Goal: Task Accomplishment & Management: Manage account settings

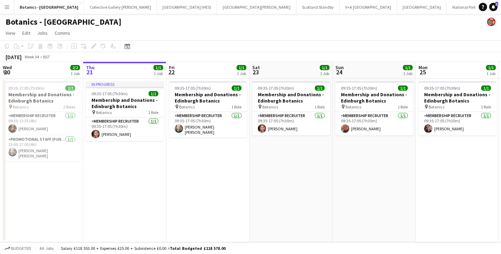
click at [319, 162] on app-date-cell "09:35-17:05 (7h30m) 1/1 Membership and Donations - Edinburgh Botanics pin Botan…" at bounding box center [290, 161] width 83 height 164
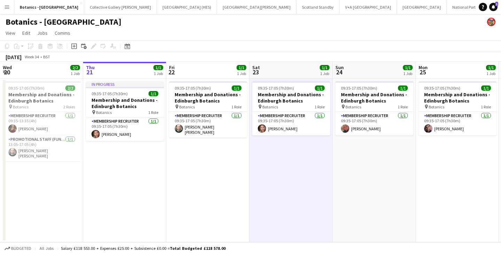
click at [249, 166] on app-date-cell "09:35-17:05 (7h30m) 1/1 Membership and Donations - Edinburgh Botanics pin Botan…" at bounding box center [207, 161] width 83 height 164
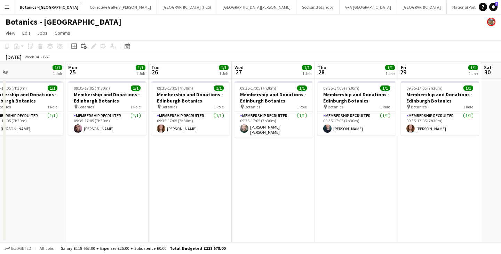
drag, startPoint x: 459, startPoint y: 165, endPoint x: 112, endPoint y: 166, distance: 346.2
click at [112, 166] on app-calendar-viewport "Wed 20 2/2 1 Job Thu 21 1/1 1 Job Fri 22 1/1 1 Job Sat 23 1/1 1 Job Sun 24 1/1 …" at bounding box center [250, 152] width 501 height 181
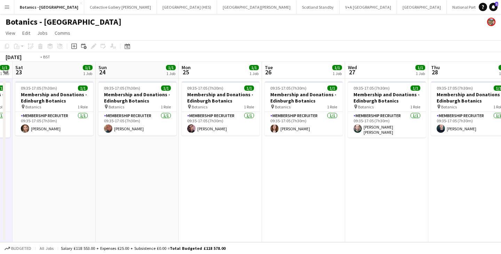
drag, startPoint x: 399, startPoint y: 154, endPoint x: 120, endPoint y: 159, distance: 278.8
click at [79, 161] on app-calendar-viewport "Wed 20 2/2 1 Job Thu 21 1/1 1 Job Fri 22 1/1 1 Job Sat 23 1/1 1 Job Sun 24 1/1 …" at bounding box center [250, 152] width 501 height 181
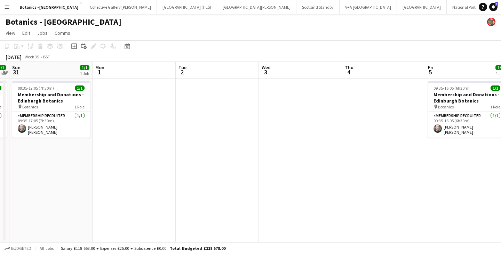
drag, startPoint x: 427, startPoint y: 156, endPoint x: 142, endPoint y: 159, distance: 285.7
click at [142, 159] on app-calendar-viewport "Wed 27 1/1 1 Job Thu 28 1/1 1 Job Fri 29 1/1 1 Job Sat 30 1/1 1 Job Sun 31 1/1 …" at bounding box center [250, 152] width 501 height 181
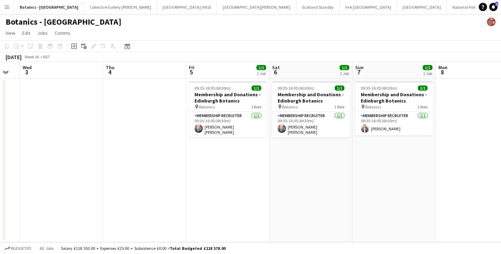
drag, startPoint x: 192, startPoint y: 160, endPoint x: 115, endPoint y: 157, distance: 76.9
click at [115, 157] on app-calendar-viewport "Sun 31 1/1 1 Job Mon 1 Tue 2 Wed 3 Thu 4 Fri 5 1/1 1 Job Sat 6 1/1 1 Job Sun 7 …" at bounding box center [250, 152] width 501 height 181
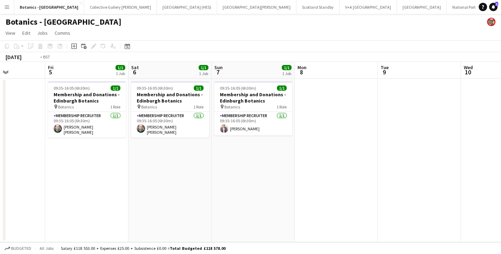
drag, startPoint x: 176, startPoint y: 161, endPoint x: 131, endPoint y: 160, distance: 45.6
click at [131, 160] on app-calendar-viewport "Sun 31 1/1 1 Job Mon 1 Tue 2 Wed 3 Thu 4 Fri 5 1/1 1 Job Sat 6 1/1 1 Job Sun 7 …" at bounding box center [250, 152] width 501 height 181
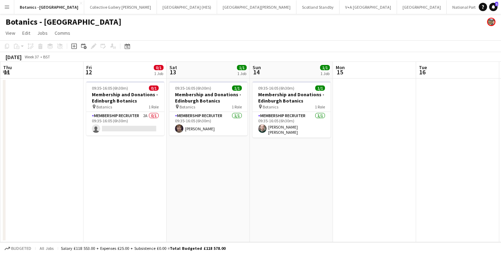
drag, startPoint x: 268, startPoint y: 164, endPoint x: 212, endPoint y: 162, distance: 56.0
click at [212, 162] on app-calendar-viewport "Sun 7 1/1 1 Job Mon 8 Tue 9 Wed 10 Thu 11 Fri 12 0/1 1 Job Sat 13 1/1 1 Job Sun…" at bounding box center [250, 152] width 501 height 181
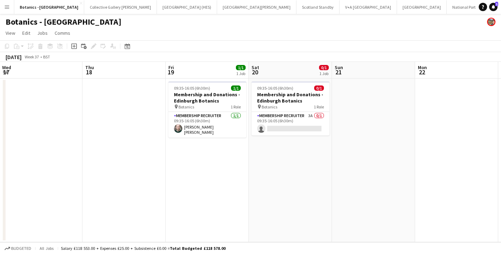
drag, startPoint x: 348, startPoint y: 159, endPoint x: 182, endPoint y: 156, distance: 166.0
click at [174, 158] on app-calendar-viewport "Fri 12 0/1 1 Job Sat 13 1/1 1 Job Sun 14 1/1 1 Job Mon 15 Tue 16 Wed 17 Thu 18 …" at bounding box center [250, 152] width 501 height 181
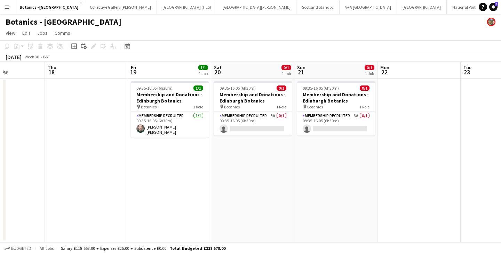
scroll to position [0, 347]
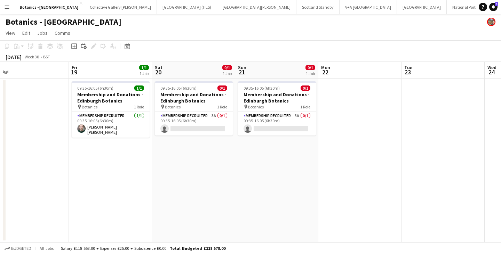
drag, startPoint x: 209, startPoint y: 160, endPoint x: 150, endPoint y: 159, distance: 59.2
click at [150, 159] on app-calendar-viewport "Sun 14 1/1 1 Job Mon 15 Tue 16 Wed 17 Thu 18 Fri 19 1/1 1 Job Sat 20 0/1 1 Job …" at bounding box center [250, 152] width 501 height 181
click at [193, 121] on app-card-role "Membership Recruiter 3A 0/1 09:35-16:05 (6h30m) single-neutral-actions" at bounding box center [194, 124] width 78 height 24
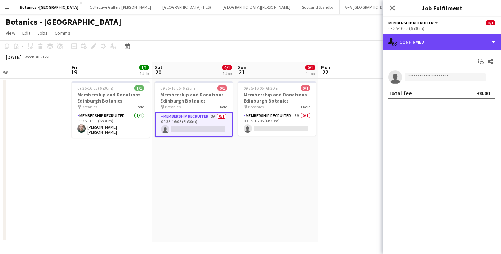
click at [420, 47] on div "single-neutral-actions-check-2 Confirmed" at bounding box center [442, 42] width 118 height 17
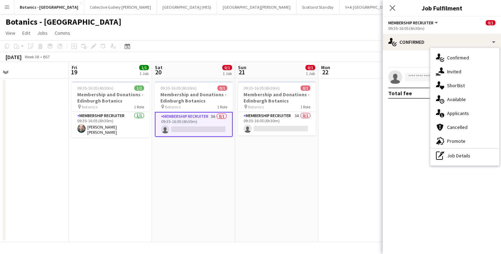
click at [466, 110] on div "single-neutral-actions-information Applicants" at bounding box center [464, 113] width 69 height 14
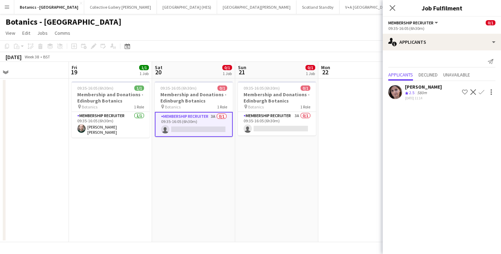
click at [257, 126] on app-card-role "Membership Recruiter 3A 0/1 09:35-16:05 (6h30m) single-neutral-actions" at bounding box center [277, 124] width 78 height 24
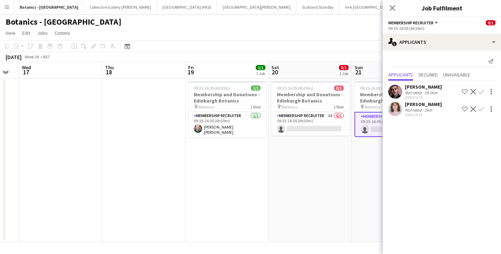
scroll to position [0, 253]
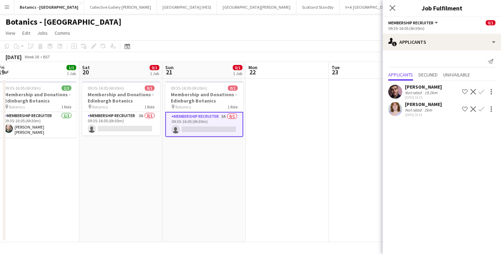
drag, startPoint x: 362, startPoint y: 156, endPoint x: 289, endPoint y: 158, distance: 72.8
click at [289, 158] on app-calendar-viewport "Tue 16 Wed 17 Thu 18 Fri 19 1/1 1 Job Sat 20 0/1 1 Job Sun 21 0/1 1 Job Mon 22 …" at bounding box center [250, 152] width 501 height 181
click at [481, 91] on app-icon "Confirm" at bounding box center [482, 92] width 6 height 6
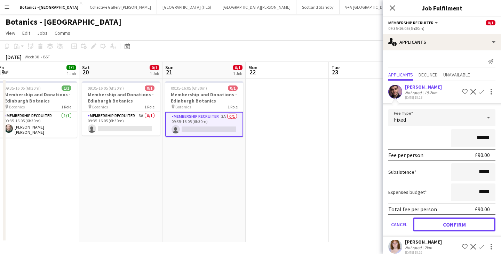
click at [467, 225] on button "Confirm" at bounding box center [454, 225] width 82 height 14
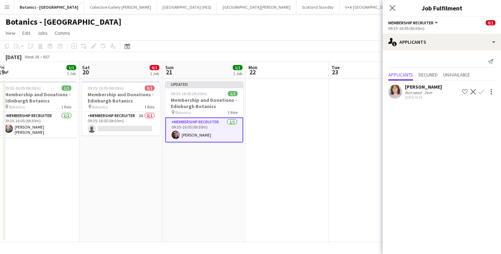
click at [394, 8] on icon "Close pop-in" at bounding box center [393, 8] width 6 height 6
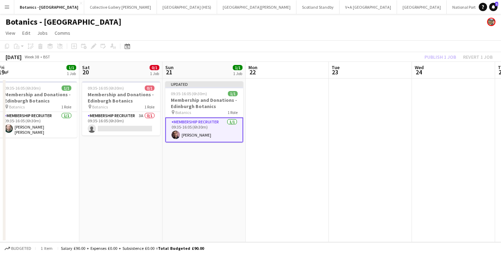
click at [224, 127] on app-card-role "Membership Recruiter [DATE] 09:35-16:05 (6h30m) [PERSON_NAME]" at bounding box center [204, 130] width 78 height 25
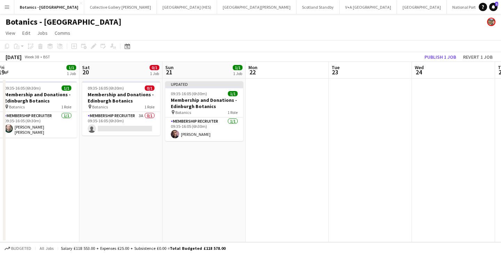
drag, startPoint x: 225, startPoint y: 127, endPoint x: 195, endPoint y: 128, distance: 30.6
click at [195, 128] on app-card-role "Membership Recruiter [DATE] 09:35-16:05 (6h30m) [PERSON_NAME]" at bounding box center [204, 130] width 78 height 24
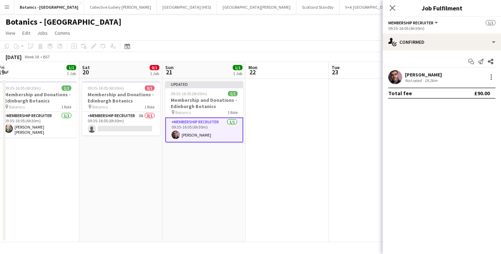
click at [491, 76] on div at bounding box center [491, 74] width 1 height 1
click at [471, 156] on span "Remove" at bounding box center [468, 157] width 43 height 6
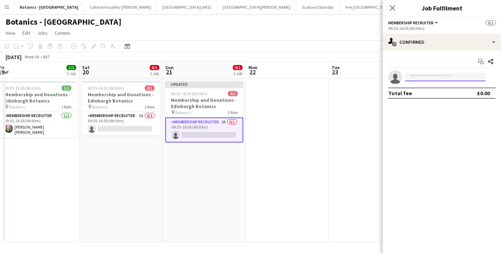
click at [439, 78] on input at bounding box center [445, 77] width 81 height 8
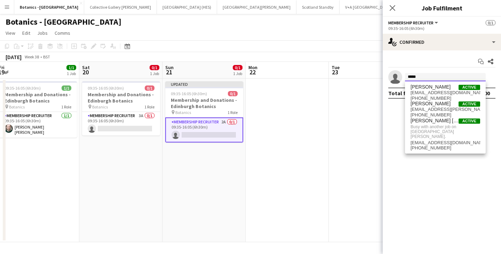
type input "*****"
click at [441, 131] on span "Busy with another job on [GEOGRAPHIC_DATA][PERSON_NAME]." at bounding box center [446, 132] width 70 height 16
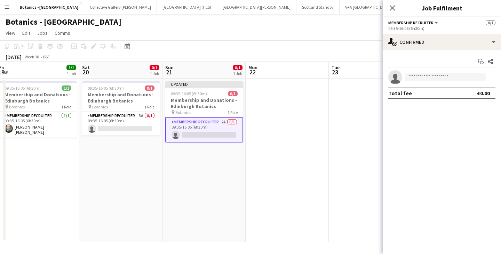
click at [301, 126] on app-date-cell at bounding box center [287, 161] width 83 height 164
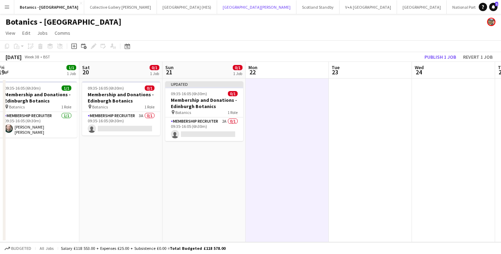
click at [217, 7] on button "[GEOGRAPHIC_DATA][PERSON_NAME] [GEOGRAPHIC_DATA] Close" at bounding box center [256, 7] width 79 height 14
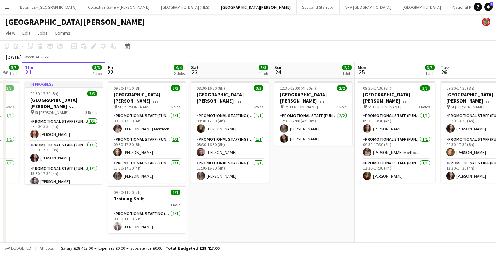
drag, startPoint x: 455, startPoint y: 153, endPoint x: 156, endPoint y: 157, distance: 299.3
click at [155, 157] on app-calendar-viewport "Mon 18 3/3 1 Job Tue 19 3/3 1 Job Wed 20 3/3 1 Job Thu 21 3/3 1 Job Fri 22 4/4 …" at bounding box center [248, 155] width 496 height 187
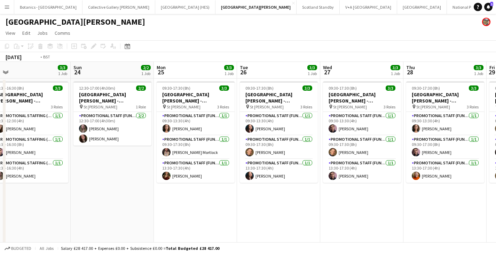
drag, startPoint x: 468, startPoint y: 151, endPoint x: 203, endPoint y: 141, distance: 265.7
click at [95, 151] on app-calendar-viewport "Thu 21 3/3 1 Job Fri 22 4/4 2 Jobs Sat 23 3/3 1 Job Sun 24 2/2 1 Job Mon 25 3/3…" at bounding box center [248, 155] width 496 height 187
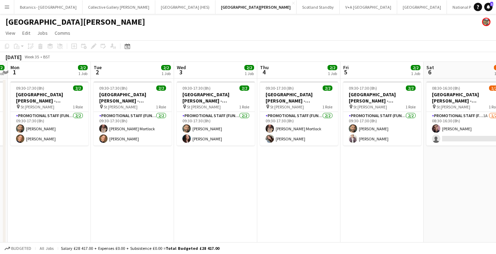
drag, startPoint x: 226, startPoint y: 144, endPoint x: 288, endPoint y: 137, distance: 62.7
click at [102, 143] on app-calendar-viewport "Thu 28 3/3 1 Job Fri 29 3/3 1 Job Sat 30 3/3 1 Job Sun 31 2/2 1 Job Mon 1 2/2 1…" at bounding box center [248, 155] width 496 height 187
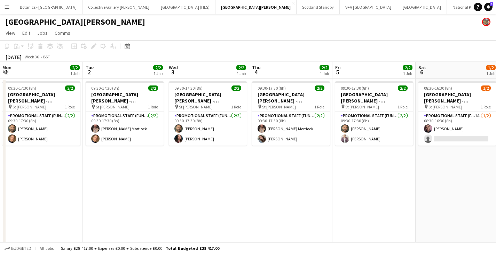
drag, startPoint x: 350, startPoint y: 142, endPoint x: 148, endPoint y: 133, distance: 202.0
click at [95, 138] on app-calendar-viewport "Fri 29 3/3 1 Job Sat 30 3/3 1 Job Sun 31 2/2 1 Job Mon 1 2/2 1 Job Tue 2 2/2 1 …" at bounding box center [248, 155] width 496 height 187
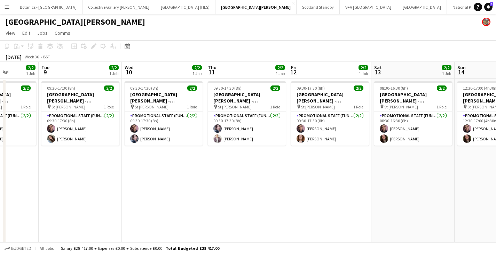
drag, startPoint x: 396, startPoint y: 136, endPoint x: 152, endPoint y: 134, distance: 244.6
click at [137, 135] on app-calendar-viewport "Fri 5 2/2 1 Job Sat 6 1/2 1 Job Sun 7 1/2 1 Job Mon 8 2/2 1 Job Tue 9 2/2 1 Job…" at bounding box center [248, 155] width 496 height 187
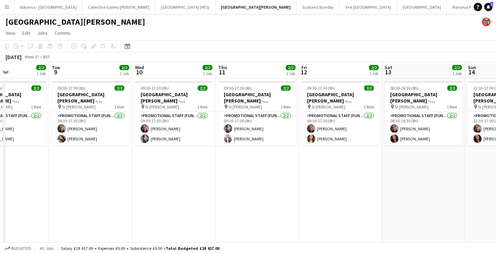
drag, startPoint x: 307, startPoint y: 139, endPoint x: 312, endPoint y: 129, distance: 10.9
click at [135, 131] on app-calendar-viewport "Sat 6 1/2 1 Job Sun 7 1/2 1 Job Mon 8 2/2 1 Job Tue 9 2/2 1 Job Wed 10 2/2 1 Jo…" at bounding box center [248, 155] width 496 height 187
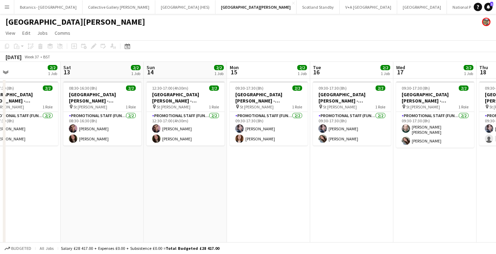
click at [149, 132] on app-calendar-viewport "Tue 9 2/2 1 Job Wed 10 2/2 1 Job Thu 11 2/2 1 Job Fri 12 2/2 1 Job Sat 13 2/2 1…" at bounding box center [248, 155] width 496 height 187
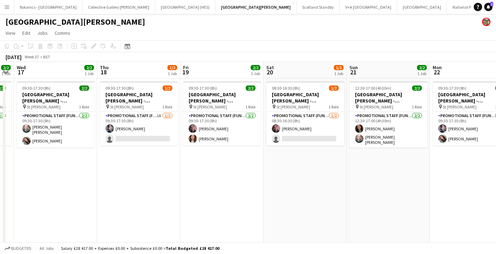
drag, startPoint x: 252, startPoint y: 133, endPoint x: 158, endPoint y: 127, distance: 94.5
click at [115, 128] on app-calendar-viewport "Sun 14 2/2 1 Job Mon 15 2/2 1 Job Tue 16 2/2 1 Job Wed 17 2/2 1 Job Thu 18 1/2 …" at bounding box center [248, 155] width 496 height 187
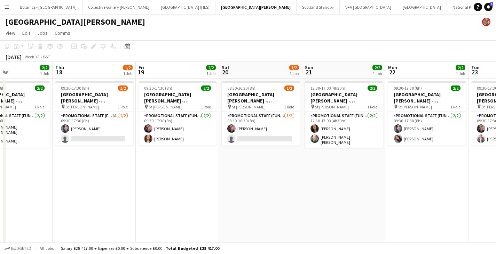
scroll to position [0, 197]
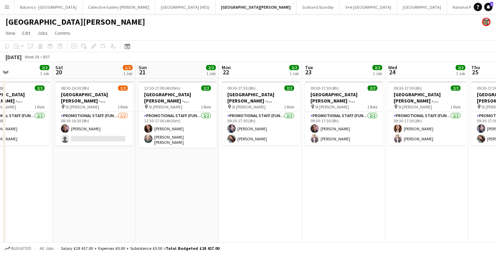
click at [173, 127] on app-card-role "Promotional Staff (Fundraiser) [DATE] 12:30-17:00 (4h30m) [PERSON_NAME] [PERSON…" at bounding box center [177, 130] width 78 height 36
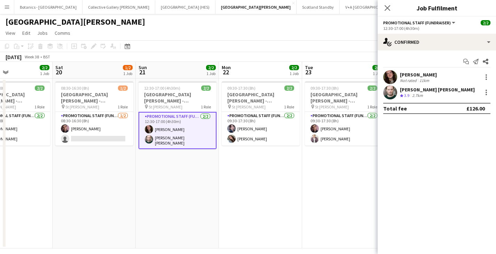
click at [488, 90] on div at bounding box center [486, 92] width 8 height 8
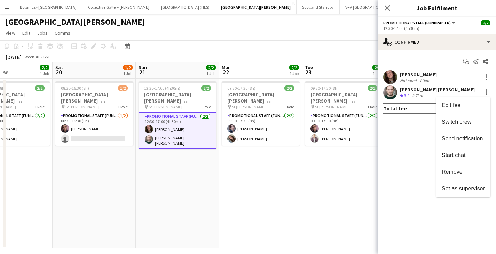
click at [460, 174] on span "Remove" at bounding box center [452, 172] width 21 height 6
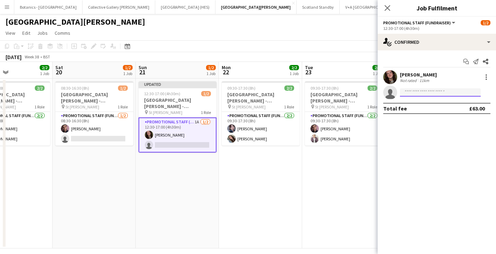
click at [435, 91] on input at bounding box center [440, 92] width 81 height 8
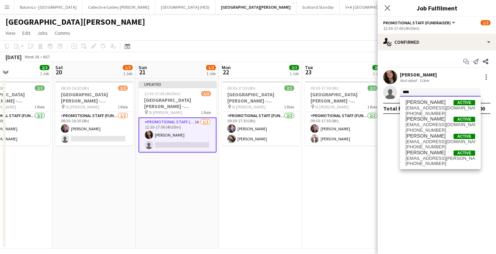
type input "****"
click at [435, 125] on span "[EMAIL_ADDRESS][DOMAIN_NAME]" at bounding box center [440, 125] width 70 height 6
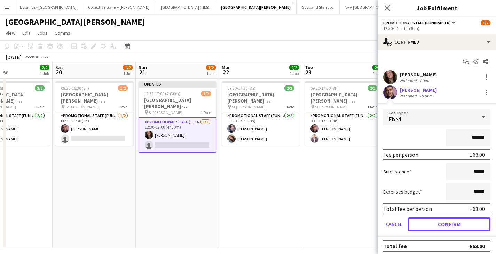
click at [460, 225] on button "Confirm" at bounding box center [449, 224] width 82 height 14
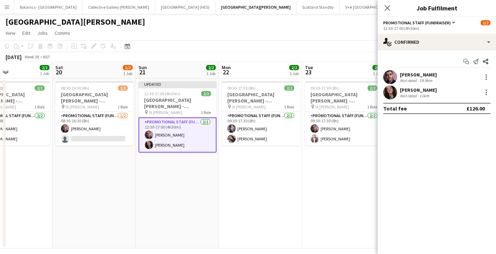
click at [277, 49] on app-toolbar "Copy Paste Paste Ctrl+V Paste with crew Ctrl+Shift+V Paste linked Job [GEOGRAPH…" at bounding box center [248, 46] width 496 height 12
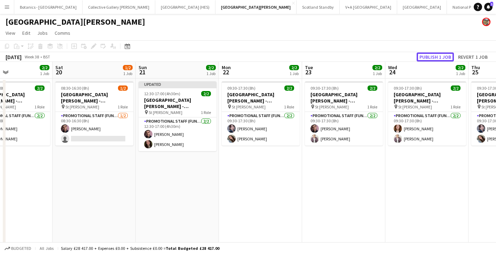
click at [434, 56] on button "Publish 1 job" at bounding box center [434, 57] width 37 height 9
drag, startPoint x: 30, startPoint y: 8, endPoint x: 54, endPoint y: 11, distance: 24.2
click at [30, 8] on button "Botanics - [GEOGRAPHIC_DATA] Close" at bounding box center [48, 7] width 68 height 14
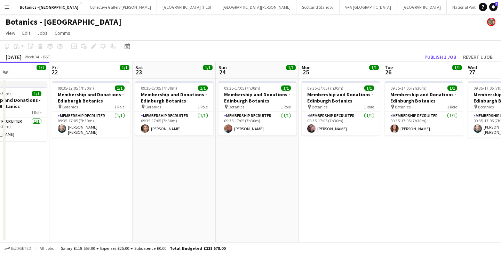
drag, startPoint x: 434, startPoint y: 162, endPoint x: 35, endPoint y: 157, distance: 398.4
click at [35, 157] on app-calendar-viewport "Tue 19 1/1 1 Job Wed 20 2/2 1 Job Thu 21 1/1 1 Job Fri 22 1/1 1 Job Sat 23 1/1 …" at bounding box center [250, 152] width 501 height 181
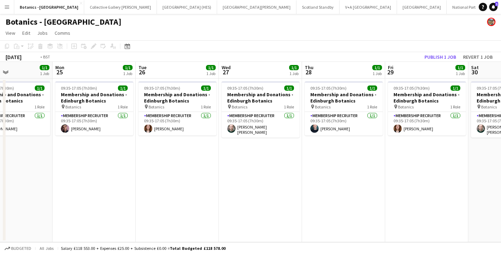
drag, startPoint x: 100, startPoint y: 161, endPoint x: 123, endPoint y: 158, distance: 24.0
click at [46, 161] on app-calendar-viewport "Fri 22 1/1 1 Job Sat 23 1/1 1 Job Sun 24 1/1 1 Job Mon 25 1/1 1 Job Tue 26 1/1 …" at bounding box center [250, 152] width 501 height 181
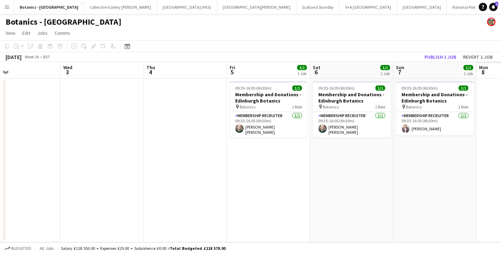
drag, startPoint x: 149, startPoint y: 162, endPoint x: 352, endPoint y: 152, distance: 202.7
click at [119, 161] on app-calendar-viewport "Sat 30 1/1 1 Job Sun 31 1/1 1 Job Mon 1 Tue 2 Wed 3 Thu 4 Fri 5 1/1 1 Job Sat 6…" at bounding box center [250, 152] width 501 height 181
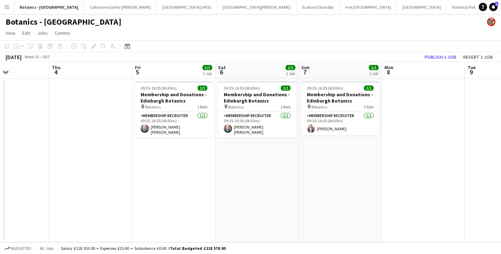
drag, startPoint x: 368, startPoint y: 163, endPoint x: 361, endPoint y: 155, distance: 10.6
click at [127, 156] on app-calendar-viewport "Sun 31 1/1 1 Job Mon 1 Tue 2 Wed 3 Thu 4 Fri 5 1/1 1 Job Sat 6 1/1 1 Job Sun 7 …" at bounding box center [250, 152] width 501 height 181
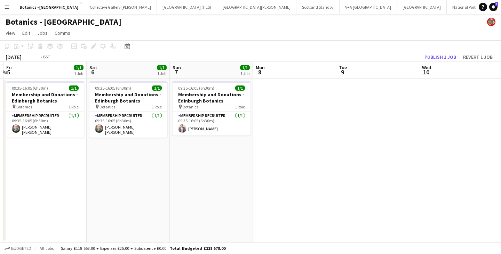
drag, startPoint x: 245, startPoint y: 162, endPoint x: 236, endPoint y: 153, distance: 12.8
click at [161, 161] on app-calendar-viewport "Tue 2 Wed 3 Thu 4 Fri 5 1/1 1 Job Sat 6 1/1 1 Job Sun 7 1/1 1 Job Mon 8 Tue 9 W…" at bounding box center [250, 152] width 501 height 181
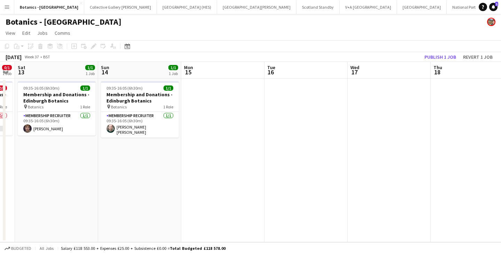
drag, startPoint x: 243, startPoint y: 161, endPoint x: 256, endPoint y: 153, distance: 15.0
click at [133, 157] on app-calendar-viewport "Wed 10 Thu 11 Fri 12 0/1 1 Job Sat 13 1/1 1 Job Sun 14 1/1 1 Job Mon 15 Tue 16 …" at bounding box center [250, 152] width 501 height 181
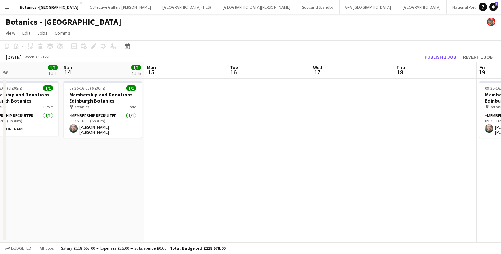
scroll to position [0, 254]
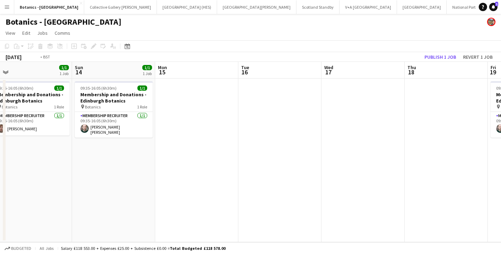
drag, startPoint x: 449, startPoint y: 157, endPoint x: 174, endPoint y: 151, distance: 275.3
click at [143, 156] on app-calendar-viewport "Wed 10 Thu 11 Fri 12 0/1 1 Job Sat 13 1/1 1 Job Sun 14 1/1 1 Job Mon 15 Tue 16 …" at bounding box center [250, 152] width 501 height 181
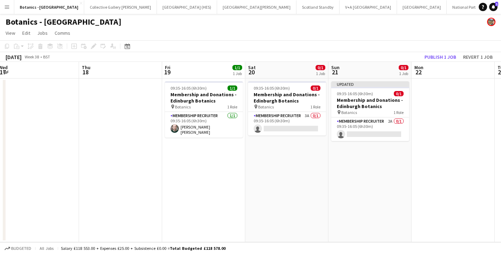
click at [387, 125] on app-card-role "Membership Recruiter 2A 0/1 09:35-16:05 (6h30m) single-neutral-actions" at bounding box center [370, 130] width 78 height 24
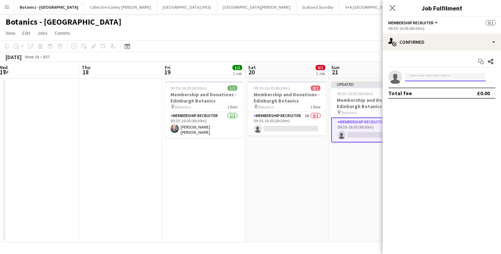
click at [453, 75] on input at bounding box center [445, 77] width 81 height 8
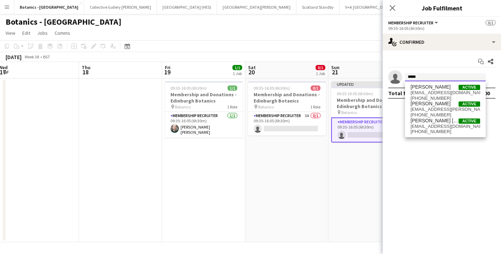
type input "*****"
click at [435, 125] on span "[EMAIL_ADDRESS][DOMAIN_NAME]" at bounding box center [446, 127] width 70 height 6
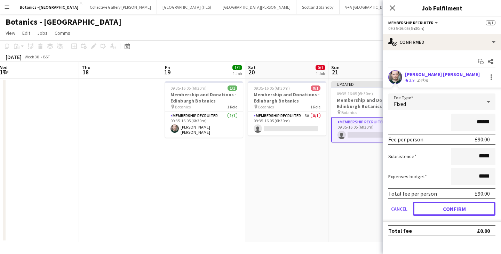
click at [452, 208] on button "Confirm" at bounding box center [454, 209] width 82 height 14
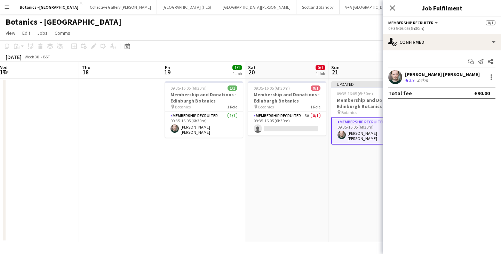
click at [354, 181] on app-date-cell "Updated 09:35-16:05 (6h30m) 1/1 Membership and Donations - Edinburgh Botanics p…" at bounding box center [369, 161] width 83 height 164
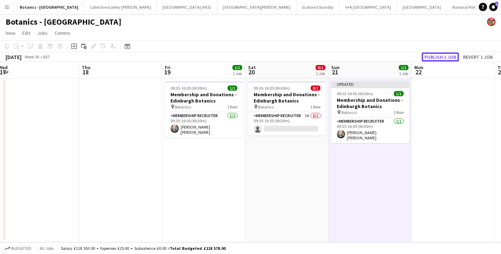
click at [433, 55] on button "Publish 1 job" at bounding box center [440, 57] width 37 height 9
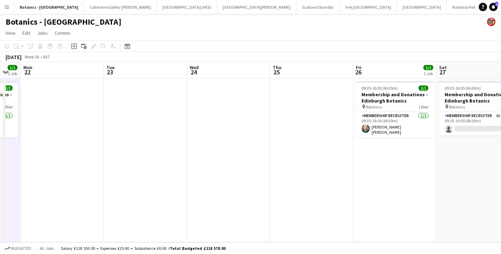
drag, startPoint x: 460, startPoint y: 184, endPoint x: 165, endPoint y: 166, distance: 295.6
click at [69, 182] on app-calendar-viewport "Fri 19 1/1 1 Job Sat 20 0/1 1 Job Sun 21 1/1 1 Job Mon 22 Tue 23 Wed 24 Thu 25 …" at bounding box center [250, 152] width 501 height 181
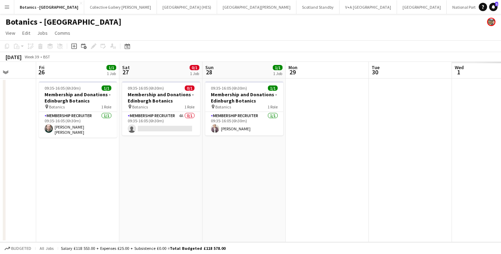
scroll to position [0, 242]
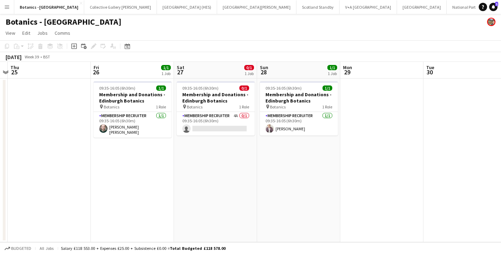
drag, startPoint x: 278, startPoint y: 160, endPoint x: 106, endPoint y: 156, distance: 172.3
click at [106, 156] on app-calendar-viewport "Mon 22 Tue 23 Wed 24 Thu 25 Fri 26 1/1 1 Job Sat 27 0/1 1 Job Sun 28 1/1 1 Job …" at bounding box center [250, 152] width 501 height 181
click at [220, 125] on app-card-role "Membership Recruiter 4A 0/1 09:35-16:05 (6h30m) single-neutral-actions" at bounding box center [216, 124] width 78 height 24
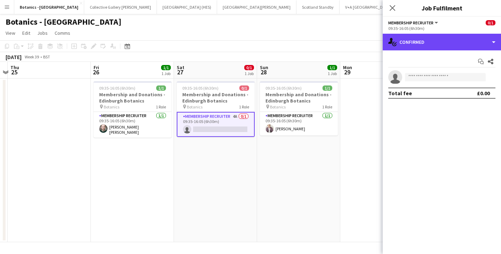
click at [469, 38] on div "single-neutral-actions-check-2 Confirmed" at bounding box center [442, 42] width 118 height 17
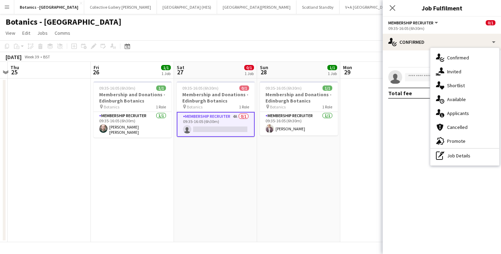
click at [486, 114] on div "single-neutral-actions-information Applicants" at bounding box center [464, 113] width 69 height 14
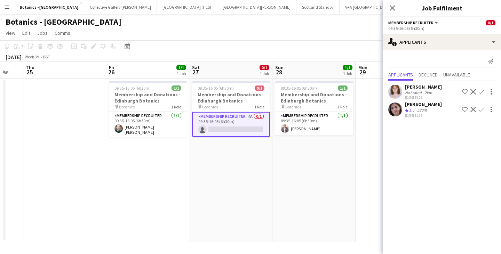
drag, startPoint x: 352, startPoint y: 154, endPoint x: 159, endPoint y: 152, distance: 193.1
click at [119, 156] on app-calendar-viewport "Mon 22 Tue 23 Wed 24 Thu 25 Fri 26 1/1 1 Job Sat 27 0/1 1 Job Sun 28 1/1 1 Job …" at bounding box center [250, 152] width 501 height 181
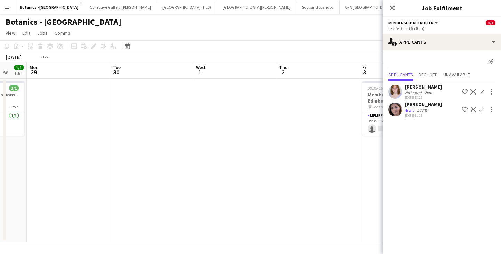
drag, startPoint x: 366, startPoint y: 150, endPoint x: 242, endPoint y: 142, distance: 124.1
click at [107, 151] on app-calendar-viewport "Thu 25 Fri 26 1/1 1 Job Sat 27 0/1 1 Job Sun 28 1/1 1 Job Mon 29 Tue 30 Wed 1 T…" at bounding box center [250, 152] width 501 height 181
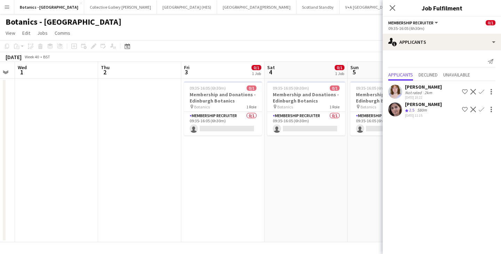
click at [231, 123] on app-card-role "Membership Recruiter 0/1 09:35-16:05 (6h30m) single-neutral-actions" at bounding box center [223, 124] width 78 height 24
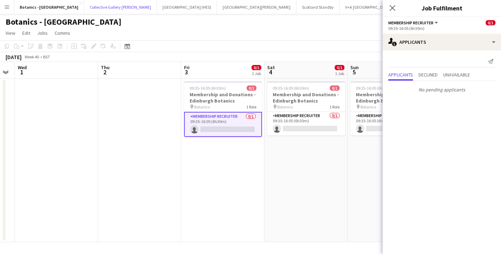
click at [84, 7] on button "Collective Gallery [PERSON_NAME][GEOGRAPHIC_DATA]" at bounding box center [120, 7] width 73 height 14
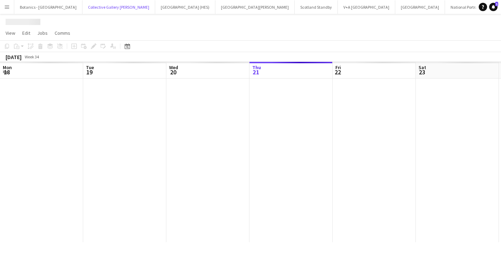
scroll to position [0, 166]
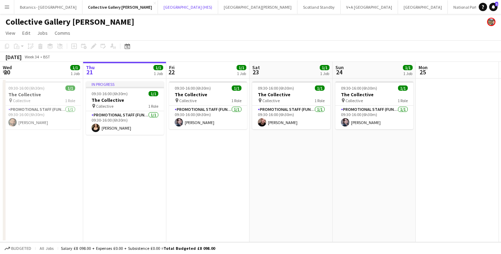
click at [158, 9] on button "[GEOGRAPHIC_DATA] (HES) Close" at bounding box center [188, 7] width 60 height 14
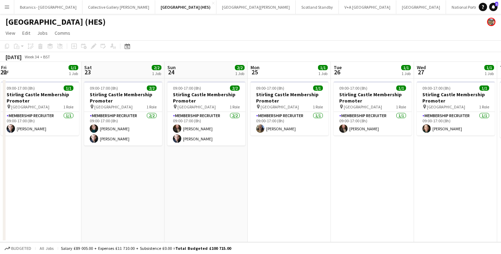
drag, startPoint x: 433, startPoint y: 157, endPoint x: 63, endPoint y: 163, distance: 369.9
click at [63, 163] on app-calendar-viewport "Mon 18 1/1 1 Job Tue 19 1/1 1 Job Wed 20 1/1 1 Job Thu 21 1/1 1 Job Fri 22 1/1 …" at bounding box center [250, 152] width 501 height 181
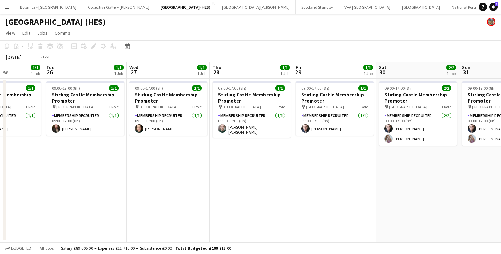
drag, startPoint x: 357, startPoint y: 164, endPoint x: 151, endPoint y: 162, distance: 206.3
click at [76, 166] on app-calendar-viewport "Fri 22 1/1 1 Job Sat 23 2/2 1 Job Sun 24 2/2 1 Job Mon 25 1/1 1 Job Tue 26 1/1 …" at bounding box center [250, 152] width 501 height 181
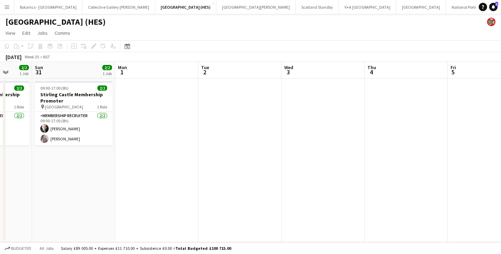
drag, startPoint x: 358, startPoint y: 173, endPoint x: 64, endPoint y: 170, distance: 294.0
click at [68, 170] on app-calendar-viewport "Wed 27 1/1 1 Job Thu 28 1/1 1 Job Fri 29 1/1 1 Job Sat 30 2/2 1 Job Sun 31 2/2 …" at bounding box center [250, 152] width 501 height 181
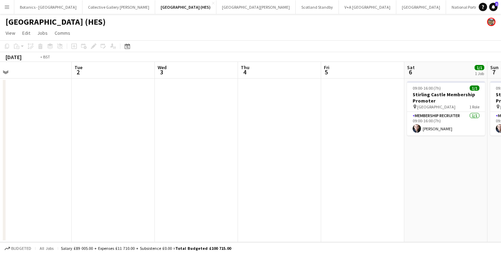
drag, startPoint x: 302, startPoint y: 180, endPoint x: 178, endPoint y: 171, distance: 124.9
click at [171, 174] on app-calendar-viewport "Fri 29 1/1 1 Job Sat 30 2/2 1 Job Sun 31 2/2 1 Job Mon 1 Tue 2 Wed 3 Thu 4 Fri …" at bounding box center [250, 152] width 501 height 181
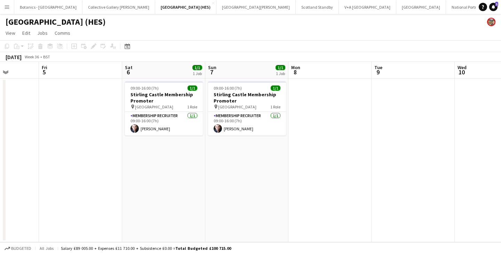
drag, startPoint x: 175, startPoint y: 174, endPoint x: 138, endPoint y: 172, distance: 37.0
click at [140, 172] on app-calendar-viewport "Mon 1 Tue 2 Wed 3 Thu 4 Fri 5 Sat 6 1/1 1 Job Sun 7 1/1 1 Job Mon 8 Tue 9 Wed 1…" at bounding box center [250, 152] width 501 height 181
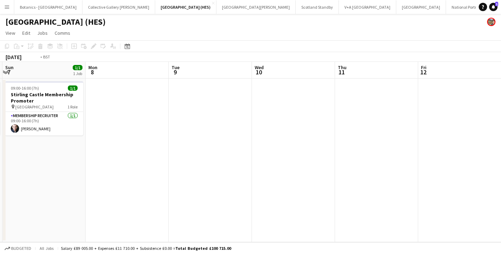
drag, startPoint x: 422, startPoint y: 176, endPoint x: 164, endPoint y: 169, distance: 258.6
click at [157, 172] on app-calendar-viewport "Thu 4 Fri 5 Sat 6 1/1 1 Job Sun 7 1/1 1 Job Mon 8 Tue 9 Wed 10 Thu 11 Fri 12 Sa…" at bounding box center [250, 152] width 501 height 181
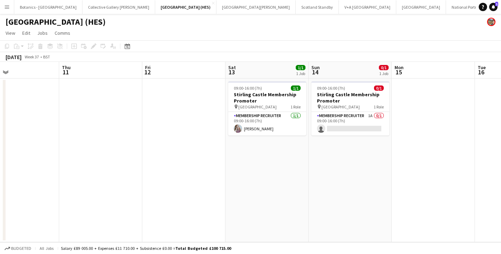
click at [362, 124] on app-card-role "Membership Recruiter 1A 0/1 09:00-16:00 (7h) single-neutral-actions" at bounding box center [350, 124] width 78 height 24
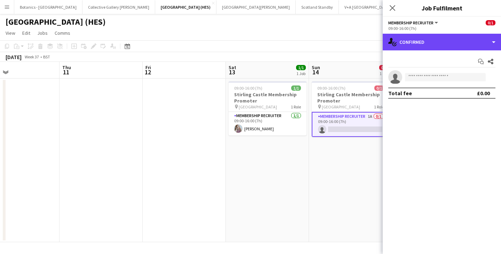
click at [466, 44] on div "single-neutral-actions-check-2 Confirmed" at bounding box center [442, 42] width 118 height 17
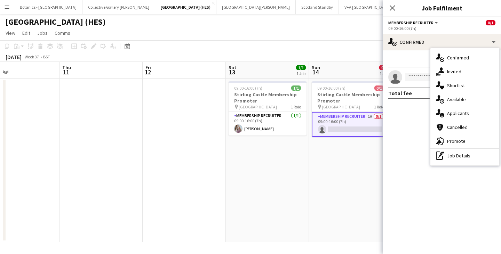
click at [483, 110] on div "single-neutral-actions-information Applicants" at bounding box center [464, 113] width 69 height 14
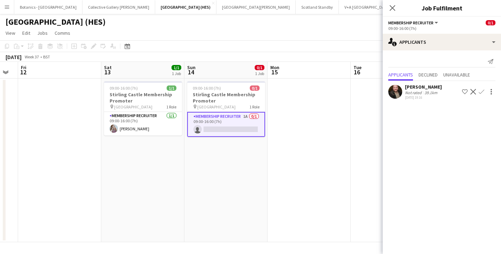
scroll to position [0, 232]
drag, startPoint x: 363, startPoint y: 156, endPoint x: 238, endPoint y: 158, distance: 124.9
click at [238, 158] on app-calendar-viewport "Tue 9 Wed 10 Thu 11 Fri 12 Sat 13 1/1 1 Job Sun 14 0/1 1 Job Mon 15 Tue 16 Wed …" at bounding box center [250, 152] width 501 height 181
click at [231, 117] on app-card-role "Membership Recruiter 1A 0/1 09:00-16:00 (7h) single-neutral-actions" at bounding box center [226, 124] width 78 height 25
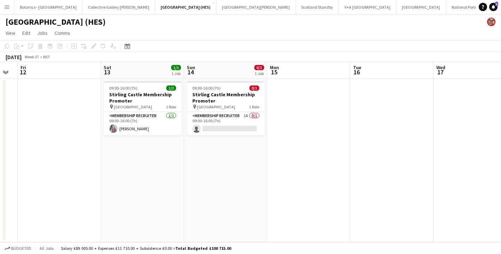
click at [233, 117] on app-card-role "Membership Recruiter 1A 0/1 09:00-16:00 (7h) single-neutral-actions" at bounding box center [226, 124] width 78 height 24
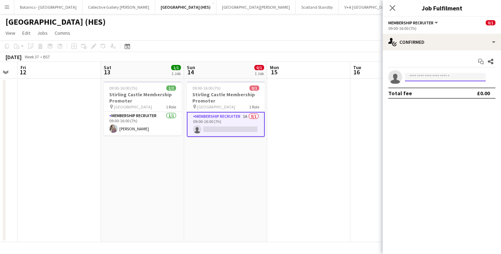
click at [457, 80] on input at bounding box center [445, 77] width 81 height 8
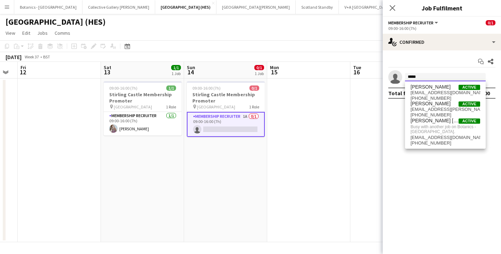
type input "*****"
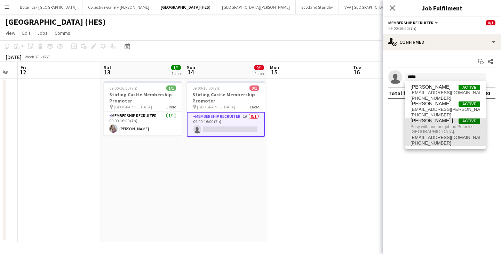
click at [449, 128] on span "Busy with another job on Botanics - [GEOGRAPHIC_DATA]." at bounding box center [446, 129] width 70 height 11
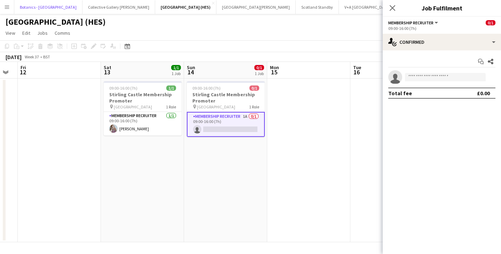
click at [39, 6] on button "Botanics - [GEOGRAPHIC_DATA] Close" at bounding box center [48, 7] width 68 height 14
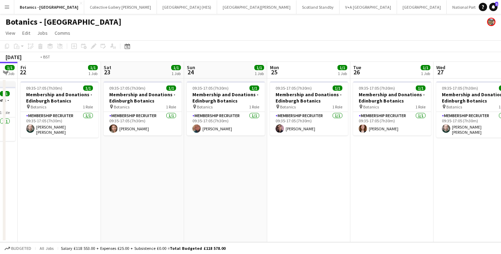
drag, startPoint x: 396, startPoint y: 141, endPoint x: 0, endPoint y: 141, distance: 396.0
click at [0, 141] on app-calendar-viewport "Tue 19 1/1 1 Job Wed 20 2/2 1 Job Thu 21 1/1 1 Job Fri 22 1/1 1 Job Sat 23 1/1 …" at bounding box center [250, 152] width 501 height 181
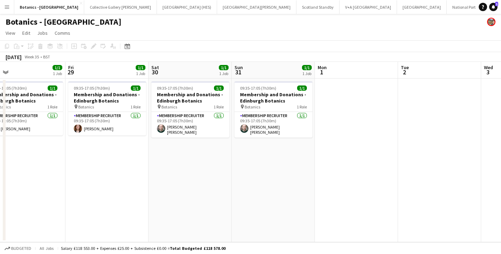
drag, startPoint x: 359, startPoint y: 143, endPoint x: 49, endPoint y: 138, distance: 310.4
click at [45, 140] on app-calendar-viewport "Mon 25 1/1 1 Job Tue 26 1/1 1 Job Wed 27 1/1 1 Job Thu 28 1/1 1 Job Fri 29 1/1 …" at bounding box center [250, 152] width 501 height 181
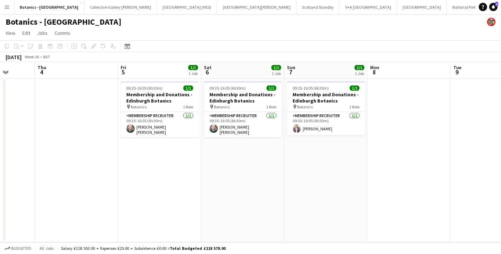
drag, startPoint x: 19, startPoint y: 137, endPoint x: 233, endPoint y: 132, distance: 214.8
click at [0, 137] on app-calendar-viewport "Mon 1 Tue 2 Wed 3 Thu 4 Fri 5 1/1 1 Job Sat 6 1/1 1 Job Sun 7 1/1 1 Job Mon 8 T…" at bounding box center [250, 152] width 501 height 181
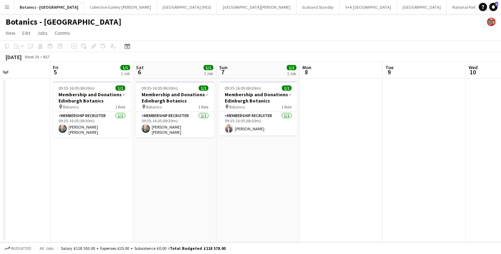
drag, startPoint x: 327, startPoint y: 140, endPoint x: 9, endPoint y: 135, distance: 317.4
click at [2, 136] on app-calendar-viewport "Mon 1 Tue 2 Wed 3 Thu 4 Fri 5 1/1 1 Job Sat 6 1/1 1 Job Sun 7 1/1 1 Job Mon 8 T…" at bounding box center [250, 152] width 501 height 181
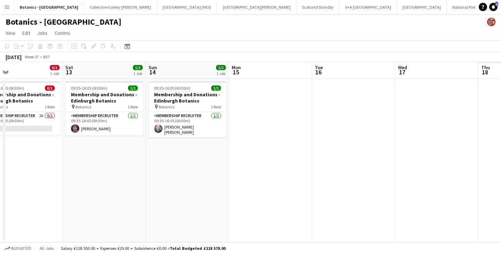
drag, startPoint x: 211, startPoint y: 140, endPoint x: 101, endPoint y: 136, distance: 109.6
click at [101, 136] on app-calendar-viewport "Tue 9 Wed 10 Thu 11 Fri 12 0/1 1 Job Sat 13 1/1 1 Job Sun 14 1/1 1 Job Mon 15 T…" at bounding box center [250, 152] width 501 height 181
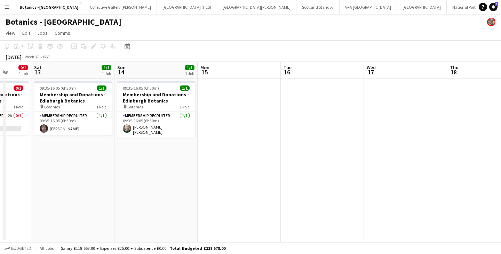
click at [179, 122] on app-card-role "Membership Recruiter [DATE] 09:35-16:05 (6h30m) [PERSON_NAME] [PERSON_NAME]" at bounding box center [156, 125] width 78 height 26
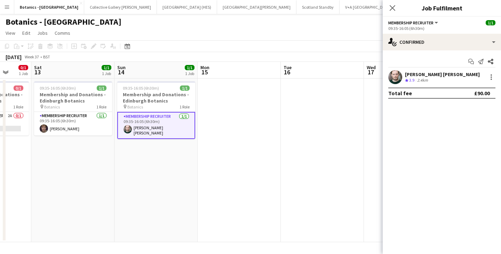
click at [491, 76] on div at bounding box center [491, 77] width 8 height 8
click at [466, 155] on span "Remove" at bounding box center [457, 157] width 21 height 6
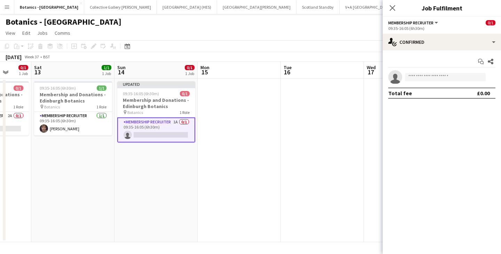
click at [315, 144] on app-date-cell at bounding box center [322, 161] width 83 height 164
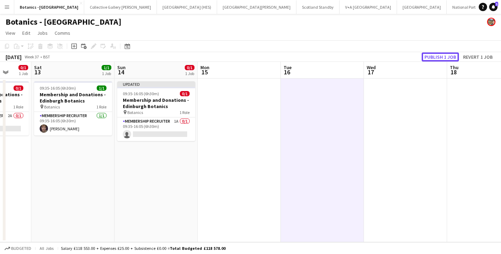
click at [440, 57] on button "Publish 1 job" at bounding box center [440, 57] width 37 height 9
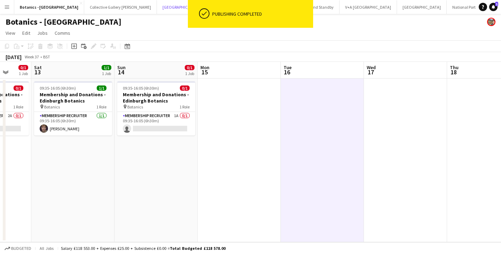
click at [157, 5] on button "[GEOGRAPHIC_DATA] (HES) Close" at bounding box center [187, 7] width 60 height 14
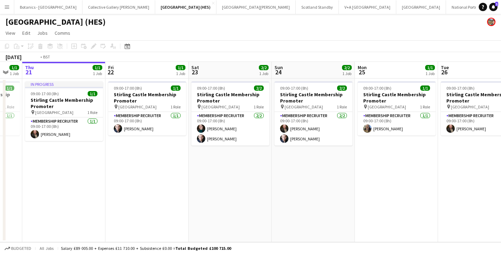
drag, startPoint x: 306, startPoint y: 144, endPoint x: 0, endPoint y: 144, distance: 305.8
click at [0, 144] on app-calendar-viewport "Mon 18 1/1 1 Job Tue 19 1/1 1 Job Wed 20 1/1 1 Job Thu 21 1/1 1 Job Fri 22 1/1 …" at bounding box center [250, 152] width 501 height 181
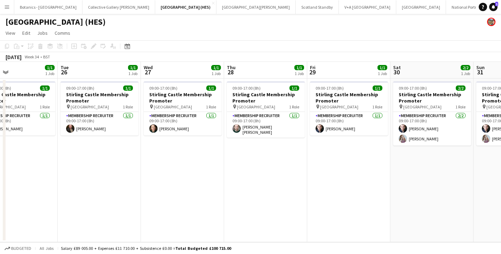
drag, startPoint x: 449, startPoint y: 154, endPoint x: 82, endPoint y: 148, distance: 366.4
click at [82, 148] on app-calendar-viewport "Fri 22 1/1 1 Job Sat 23 2/2 1 Job Sun 24 2/2 1 Job Mon 25 1/1 1 Job Tue 26 1/1 …" at bounding box center [250, 152] width 501 height 181
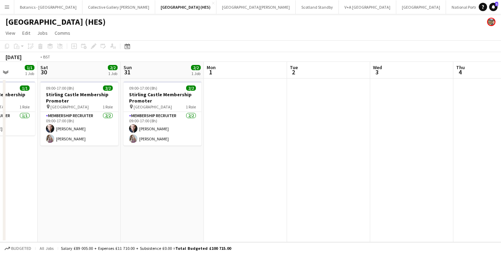
drag, startPoint x: 403, startPoint y: 146, endPoint x: 43, endPoint y: 148, distance: 359.4
click at [46, 149] on app-calendar-viewport "Wed 27 1/1 1 Job Thu 28 1/1 1 Job Fri 29 1/1 1 Job Sat 30 2/2 1 Job Sun 31 2/2 …" at bounding box center [250, 152] width 501 height 181
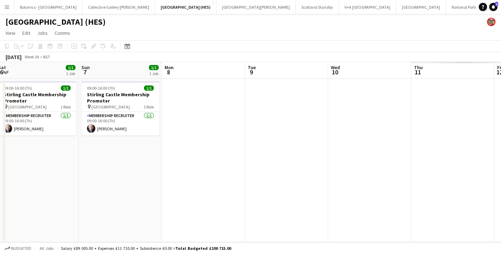
drag, startPoint x: 175, startPoint y: 151, endPoint x: 292, endPoint y: 140, distance: 117.4
click at [54, 145] on app-calendar-viewport "Wed 3 Thu 4 Fri 5 Sat 6 1/1 1 Job Sun 7 1/1 1 Job Mon 8 Tue 9 Wed 10 Thu 11 Fri…" at bounding box center [250, 152] width 501 height 181
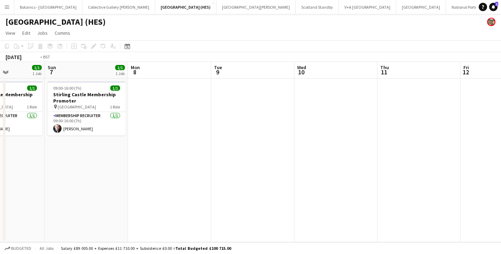
drag, startPoint x: 325, startPoint y: 152, endPoint x: 127, endPoint y: 142, distance: 199.0
click at [128, 146] on app-calendar-viewport "Thu 4 Fri 5 Sat 6 1/1 1 Job Sun 7 1/1 1 Job Mon 8 Tue 9 Wed 10 Thu 11 Fri 12 Sa…" at bounding box center [250, 152] width 501 height 181
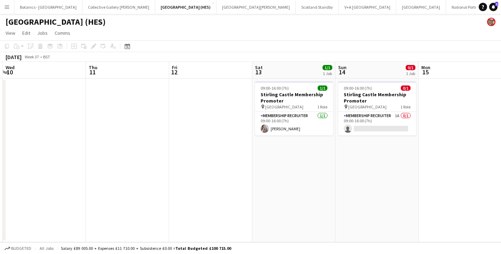
click at [383, 125] on app-card-role "Membership Recruiter 1A 0/1 09:00-16:00 (7h) single-neutral-actions" at bounding box center [377, 124] width 78 height 24
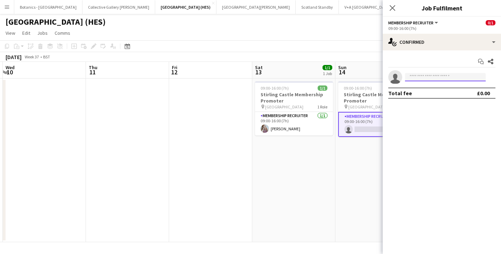
click at [447, 77] on input at bounding box center [445, 77] width 81 height 8
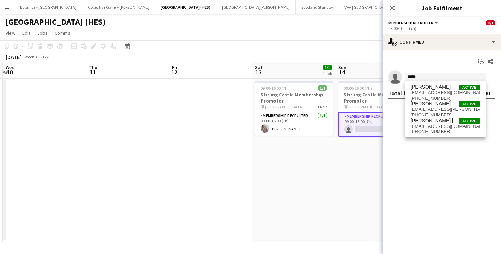
type input "*****"
click at [442, 122] on span "[PERSON_NAME] [PERSON_NAME]" at bounding box center [435, 121] width 48 height 6
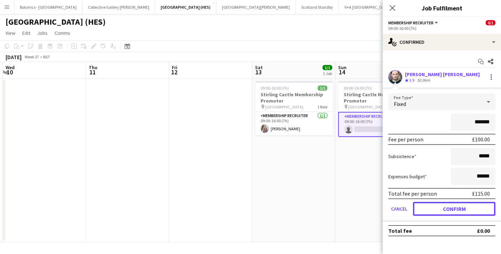
click at [443, 208] on button "Confirm" at bounding box center [454, 209] width 82 height 14
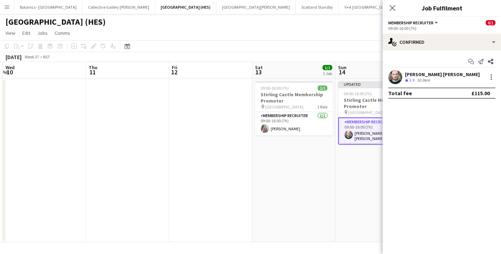
click at [339, 176] on app-date-cell "Updated 09:00-16:00 (7h) 1/1 Stirling Castle Membership Promoter pin Stirling C…" at bounding box center [376, 161] width 83 height 164
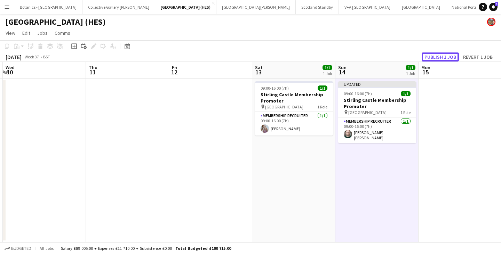
click at [430, 59] on button "Publish 1 job" at bounding box center [440, 57] width 37 height 9
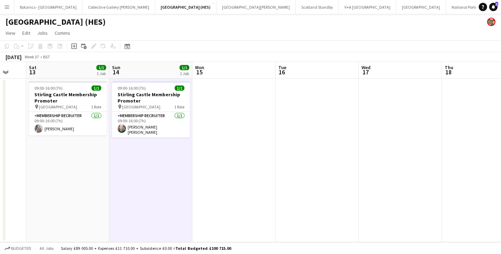
drag, startPoint x: 316, startPoint y: 153, endPoint x: 151, endPoint y: 152, distance: 165.6
click at [124, 155] on app-calendar-viewport "Wed 10 Thu 11 Fri 12 Sat 13 1/1 1 Job Sun 14 1/1 1 Job Mon 15 Tue 16 Wed 17 Thu…" at bounding box center [250, 152] width 501 height 181
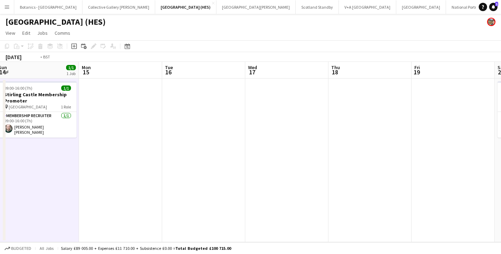
drag, startPoint x: 74, startPoint y: 153, endPoint x: 59, endPoint y: 152, distance: 14.6
click at [58, 152] on app-calendar-viewport "Thu 11 Fri 12 Sat 13 1/1 1 Job Sun 14 1/1 1 Job Mon 15 Tue 16 Wed 17 Thu 18 Fri…" at bounding box center [250, 152] width 501 height 181
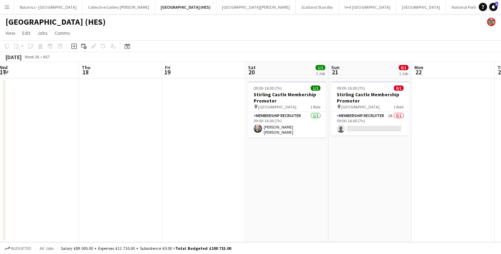
scroll to position [0, 269]
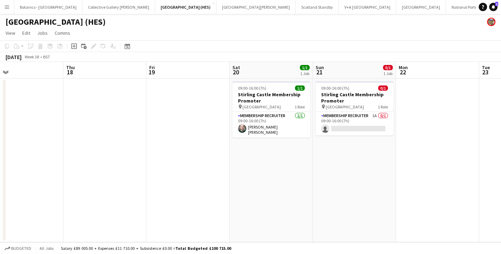
click at [359, 126] on app-card-role "Membership Recruiter 1A 0/1 09:00-16:00 (7h) single-neutral-actions" at bounding box center [355, 124] width 78 height 24
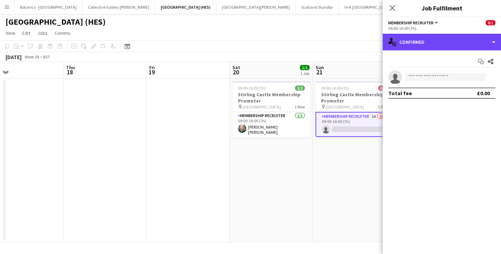
click at [450, 46] on div "single-neutral-actions-check-2 Confirmed" at bounding box center [442, 42] width 118 height 17
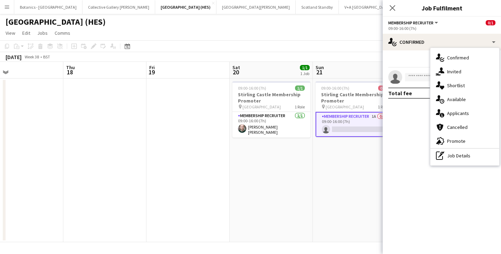
click at [464, 114] on div "single-neutral-actions-information Applicants" at bounding box center [464, 113] width 69 height 14
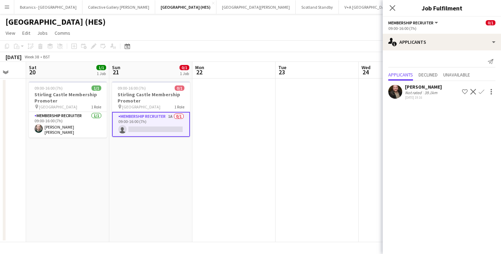
drag, startPoint x: 362, startPoint y: 152, endPoint x: 93, endPoint y: 149, distance: 268.3
click at [73, 154] on app-calendar-viewport "Wed 17 Thu 18 Fri 19 Sat 20 1/1 1 Job Sun 21 0/1 1 Job Mon 22 Tue 23 Wed 24 Thu…" at bounding box center [250, 152] width 501 height 181
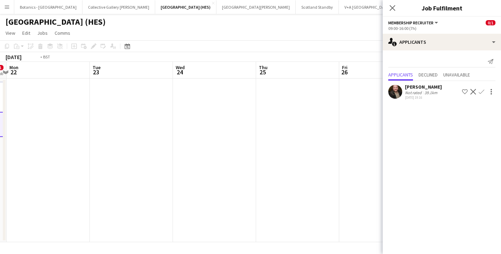
drag, startPoint x: 239, startPoint y: 138, endPoint x: 219, endPoint y: 131, distance: 21.1
click at [93, 138] on app-calendar-viewport "Fri 19 Sat 20 1/1 1 Job Sun 21 0/1 1 Job Mon 22 Tue 23 Wed 24 Thu 25 Fri 26 Sat…" at bounding box center [250, 152] width 501 height 181
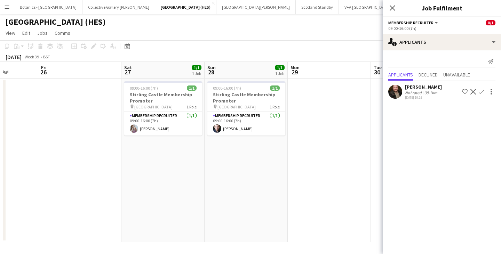
drag, startPoint x: 349, startPoint y: 131, endPoint x: 213, endPoint y: 137, distance: 136.5
click at [213, 137] on app-calendar-viewport "Tue 23 Wed 24 Thu 25 Fri 26 Sat 27 1/1 1 Job Sun 28 1/1 1 Job Mon 29 Tue 30 Wed…" at bounding box center [250, 152] width 501 height 181
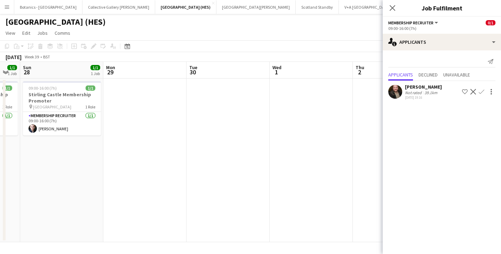
drag, startPoint x: 321, startPoint y: 144, endPoint x: 93, endPoint y: 142, distance: 227.9
click at [93, 142] on app-calendar-viewport "Thu 25 Fri 26 Sat 27 1/1 1 Job Sun 28 1/1 1 Job Mon 29 Tue 30 Wed 1 Thu 2 Fri 3…" at bounding box center [250, 152] width 501 height 181
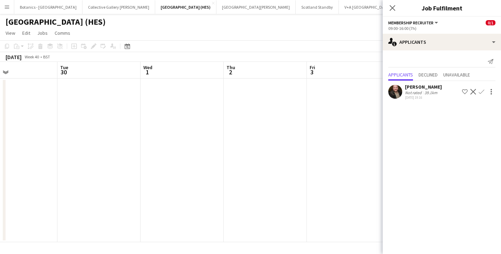
drag, startPoint x: 316, startPoint y: 138, endPoint x: 140, endPoint y: 140, distance: 176.1
click at [140, 140] on app-calendar-viewport "Fri 26 Sat 27 1/1 1 Job Sun 28 1/1 1 Job Mon 29 Tue 30 Wed 1 Thu 2 Fri 3 Sat 4 …" at bounding box center [250, 152] width 501 height 181
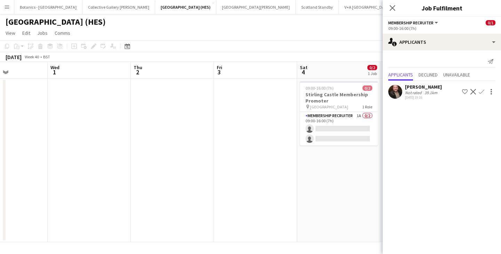
click at [339, 124] on app-card-role "Membership Recruiter 1A 0/2 09:00-16:00 (7h) single-neutral-actions single-neut…" at bounding box center [339, 129] width 78 height 34
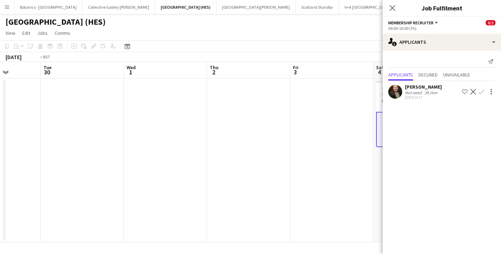
drag, startPoint x: 263, startPoint y: 138, endPoint x: 425, endPoint y: 139, distance: 161.5
click at [422, 139] on body "Menu Boards Boards Boards All jobs Status Workforce Workforce My Workforce Recr…" at bounding box center [250, 127] width 501 height 254
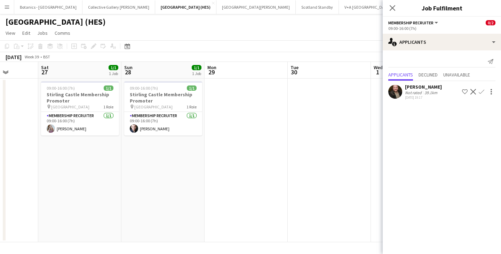
drag, startPoint x: 167, startPoint y: 145, endPoint x: 341, endPoint y: 148, distance: 174.0
click at [340, 148] on app-calendar-viewport "Wed 24 Thu 25 Fri 26 Sat 27 1/1 1 Job Sun 28 1/1 1 Job Mon 29 Tue 30 Wed 1 Thu …" at bounding box center [250, 152] width 501 height 181
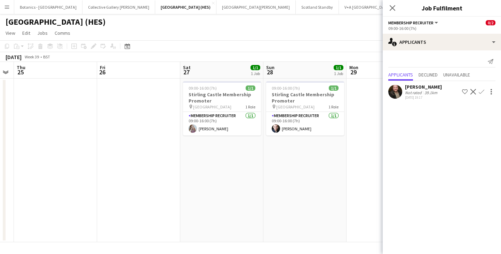
drag, startPoint x: 317, startPoint y: 152, endPoint x: 426, endPoint y: 153, distance: 108.9
click at [412, 152] on body "Menu Boards Boards Boards All jobs Status Workforce Workforce My Workforce Recr…" at bounding box center [250, 127] width 501 height 254
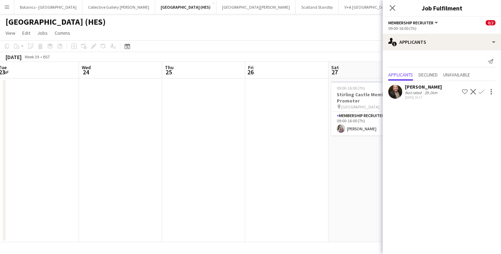
drag, startPoint x: 235, startPoint y: 154, endPoint x: 329, endPoint y: 157, distance: 93.7
click at [346, 157] on app-calendar-viewport "Sun 21 0/1 1 Job Mon 22 Tue 23 Wed 24 Thu 25 Fri 26 Sat 27 1/1 1 Job Sun 28 1/1…" at bounding box center [250, 152] width 501 height 181
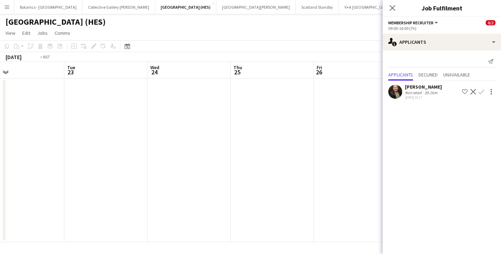
drag, startPoint x: 169, startPoint y: 157, endPoint x: 332, endPoint y: 157, distance: 162.8
click at [337, 155] on app-calendar-viewport "Sat 20 1/1 1 Job Sun 21 0/1 1 Job Mon 22 Tue 23 Wed 24 Thu 25 Fri 26 Sat 27 1/1…" at bounding box center [250, 152] width 501 height 181
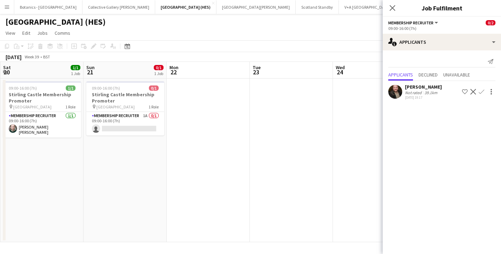
scroll to position [0, 207]
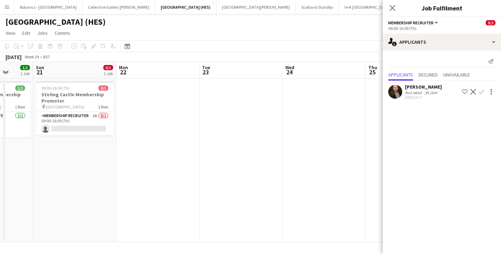
drag, startPoint x: 206, startPoint y: 153, endPoint x: 284, endPoint y: 154, distance: 77.6
click at [283, 154] on app-calendar-viewport "Thu 18 Fri 19 Sat 20 1/1 1 Job Sun 21 0/1 1 Job Mon 22 Tue 23 Wed 24 Thu 25 Fri…" at bounding box center [250, 152] width 501 height 181
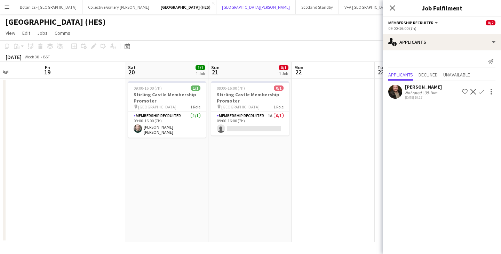
click at [216, 10] on button "[GEOGRAPHIC_DATA][PERSON_NAME] [GEOGRAPHIC_DATA] Close" at bounding box center [255, 7] width 79 height 14
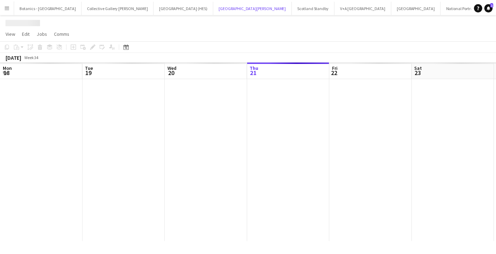
scroll to position [0, 166]
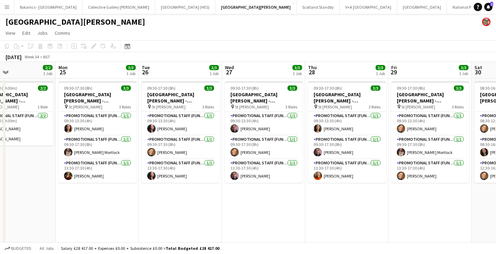
drag
click at [30, 161] on app-calendar-viewport "Thu 21 3/3 1 Job Fri 22 4/4 2 Jobs Sat 23 3/3 1 Job Sun 24 2/2 1 Job Mon 25 3/3…" at bounding box center [248, 155] width 496 height 187
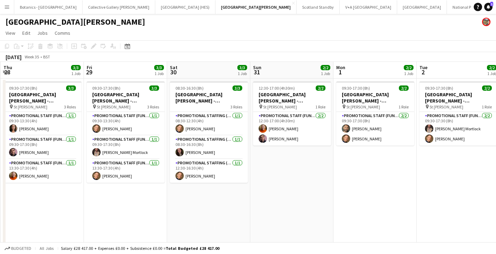
click at [46, 169] on app-calendar-viewport "Mon 25 3/3 1 Job Tue 26 3/3 1 Job Wed 27 3/3 1 Job Thu 28 3/3 1 Job Fri 29 3/3 …" at bounding box center [248, 155] width 496 height 187
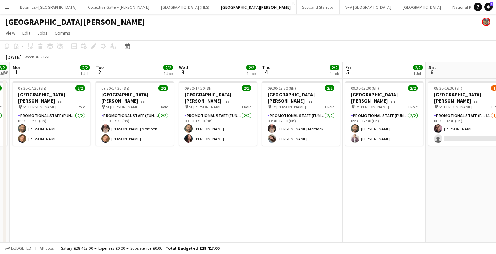
drag, startPoint x: 451, startPoint y: 153, endPoint x: 187, endPoint y: 158, distance: 264.5
click at [186, 158] on app-calendar-viewport "Fri 29 3/3 1 Job Sat 30 3/3 1 Job Sun 31 2/2 1 Job Mon 1 2/2 1 Job Tue 2 2/2 1 …" at bounding box center [248, 155] width 496 height 187
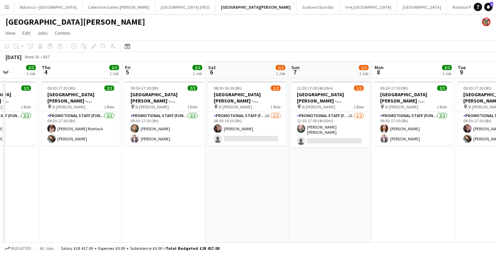
drag, startPoint x: 444, startPoint y: 150, endPoint x: 195, endPoint y: 142, distance: 248.6
click at [196, 145] on app-calendar-viewport "Mon 1 2/2 1 Job Tue 2 2/2 1 Job Wed 3 2/2 1 Job Thu 4 2/2 1 Job Fri 5 2/2 1 Job…" at bounding box center [248, 155] width 496 height 187
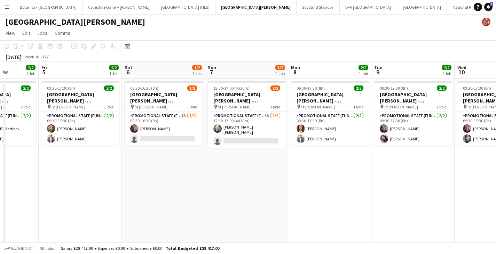
click at [193, 129] on app-card-role "Promotional Staff (Fundraiser) 1A [DATE] 08:30-16:30 (8h) [PERSON_NAME] single-…" at bounding box center [164, 129] width 78 height 34
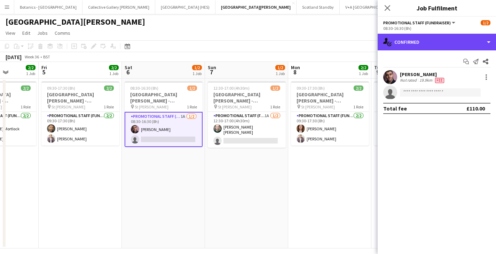
click at [461, 40] on div "single-neutral-actions-check-2 Confirmed" at bounding box center [437, 42] width 118 height 17
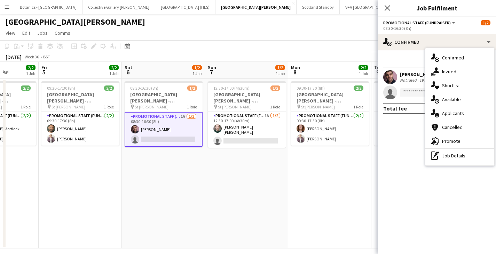
click at [471, 112] on div "single-neutral-actions-information Applicants" at bounding box center [459, 113] width 69 height 14
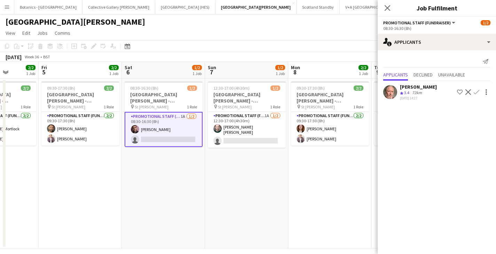
click at [262, 128] on app-card-role "Promotional Staff (Fundraiser) 1A [DATE] 12:30-17:00 (4h30m) [PERSON_NAME] [PER…" at bounding box center [247, 130] width 78 height 36
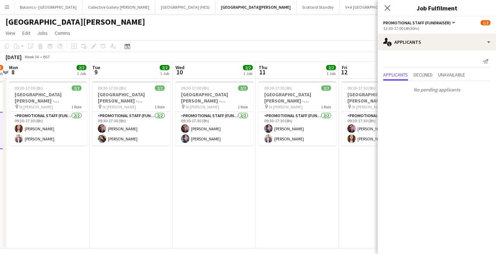
drag, startPoint x: 350, startPoint y: 165, endPoint x: 72, endPoint y: 154, distance: 278.6
click at [68, 156] on app-calendar-viewport "Fri 5 2/2 1 Job Sat 6 1/2 1 Job Sun 7 1/2 1 Job Mon 8 2/2 1 Job Tue 9 2/2 1 Job…" at bounding box center [248, 155] width 496 height 187
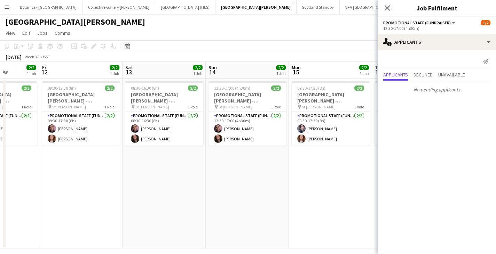
drag, startPoint x: 354, startPoint y: 153, endPoint x: 54, endPoint y: 149, distance: 299.6
click at [54, 149] on app-calendar-viewport "Tue 9 2/2 1 Job Wed 10 2/2 1 Job Thu 11 2/2 1 Job Fri 12 2/2 1 Job Sat 13 2/2 1…" at bounding box center [248, 155] width 496 height 187
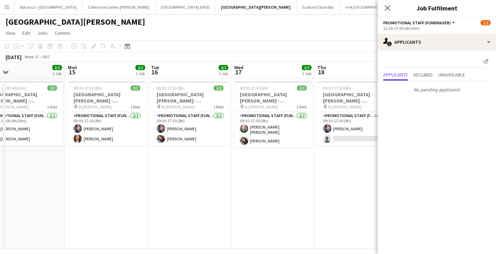
drag, startPoint x: 333, startPoint y: 151, endPoint x: 95, endPoint y: 145, distance: 238.4
click at [95, 145] on app-calendar-viewport "Thu 11 2/2 1 Job Fri 12 2/2 1 Job Sat 13 2/2 1 Job Sun 14 2/2 1 Job Mon 15 2/2 …" at bounding box center [248, 155] width 496 height 187
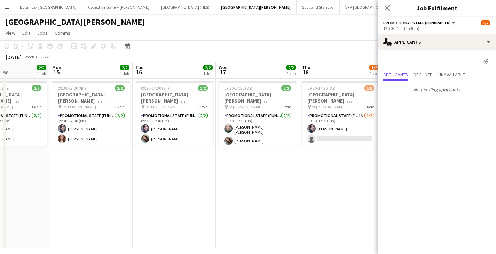
click at [356, 135] on app-card-role "Promotional Staff (Fundraiser) 1A [DATE] 09:30-17:30 (8h) [PERSON_NAME] single-…" at bounding box center [341, 129] width 78 height 34
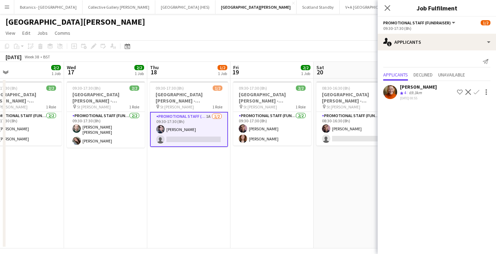
scroll to position [0, 212]
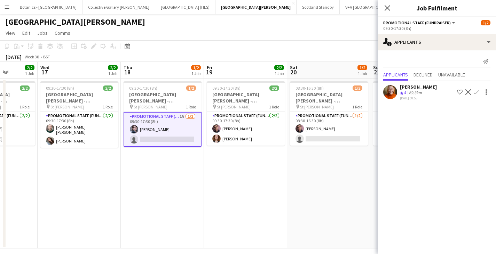
click at [178, 155] on app-calendar-viewport "Sun 14 2/2 1 Job Mon 15 2/2 1 Job Tue 16 2/2 1 Job Wed 17 2/2 1 Job Thu 18 1/2 …" at bounding box center [248, 155] width 496 height 187
click at [474, 92] on app-icon "Confirm" at bounding box center [477, 92] width 6 height 6
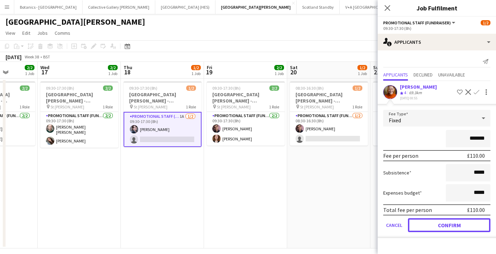
click at [453, 223] on button "Confirm" at bounding box center [449, 226] width 82 height 14
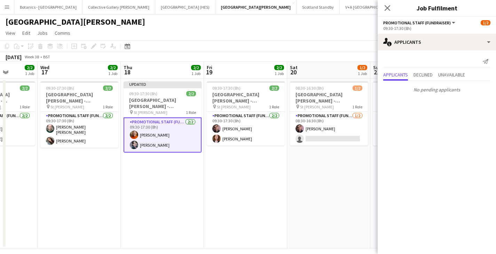
click at [345, 130] on app-card-role "Promotional Staff (Fundraiser) [DATE] 08:30-16:30 (8h) [PERSON_NAME] single-neu…" at bounding box center [329, 129] width 78 height 34
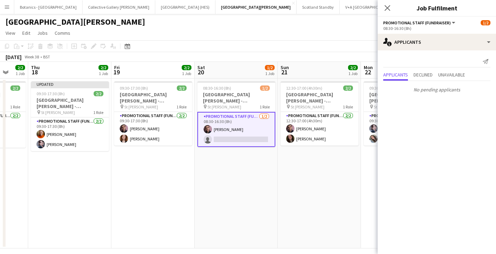
drag, startPoint x: 355, startPoint y: 160, endPoint x: 188, endPoint y: 152, distance: 166.5
click at [179, 160] on app-calendar-viewport "Mon 15 2/2 1 Job Tue 16 2/2 1 Job Wed 17 2/2 1 Job Thu 18 2/2 1 Job Fri 19 2/2 …" at bounding box center [248, 155] width 496 height 187
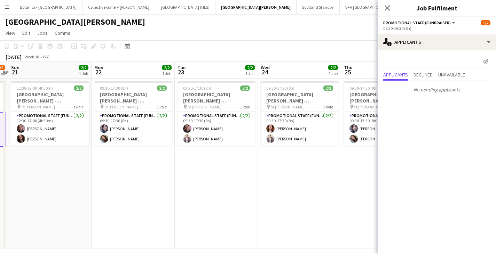
drag, startPoint x: 312, startPoint y: 159, endPoint x: 224, endPoint y: 164, distance: 88.2
click at [107, 167] on app-calendar-viewport "Thu 18 2/2 1 Job Fri 19 2/2 1 Job Sat 20 1/2 1 Job Sun 21 2/2 1 Job Mon 22 2/2 …" at bounding box center [248, 155] width 496 height 187
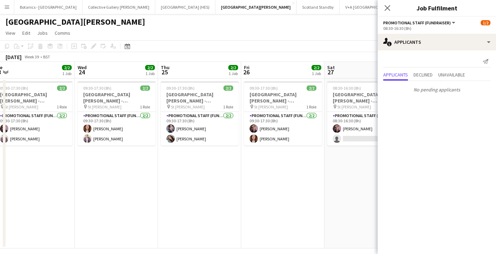
scroll to position [0, 257]
drag, startPoint x: 314, startPoint y: 161, endPoint x: 151, endPoint y: 165, distance: 162.9
click at [151, 165] on app-calendar-viewport "Sat 20 1/2 1 Job Sun 21 2/2 1 Job Mon 22 2/2 1 Job Tue 23 2/2 1 Job Wed 24 2/2 …" at bounding box center [248, 155] width 496 height 187
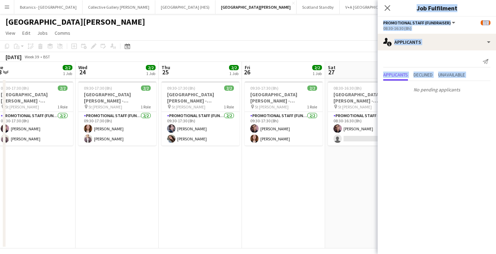
drag, startPoint x: 388, startPoint y: 164, endPoint x: 247, endPoint y: 169, distance: 141.0
click at [247, 169] on body "Menu Boards Boards Boards All jobs Status Workforce Workforce My Workforce Recr…" at bounding box center [248, 130] width 496 height 261
click at [354, 133] on app-card-role "Promotional Staff (Fundraiser) [DATE] 08:30-16:30 (8h) [PERSON_NAME] single-neu…" at bounding box center [367, 129] width 78 height 34
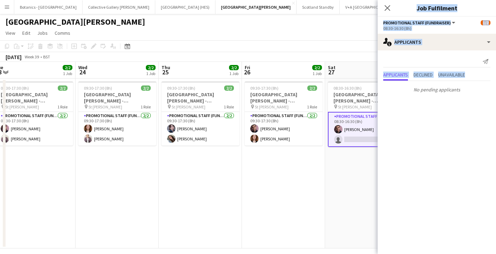
click at [357, 163] on app-date-cell "08:30-16:30 (8h) 1/2 [GEOGRAPHIC_DATA][PERSON_NAME] - Fundraising pin St [PERSO…" at bounding box center [366, 164] width 83 height 170
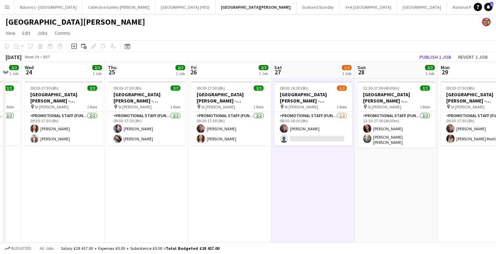
click at [278, 164] on app-calendar-viewport "Sun 21 2/2 1 Job Mon 22 2/2 1 Job Tue 23 2/2 1 Job Wed 24 2/2 1 Job Thu 25 2/2 …" at bounding box center [248, 155] width 496 height 187
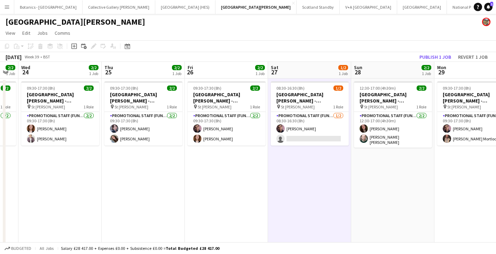
click at [337, 140] on app-card-role "Promotional Staff (Fundraiser) [DATE] 08:30-16:30 (8h) [PERSON_NAME] single-neu…" at bounding box center [310, 129] width 78 height 34
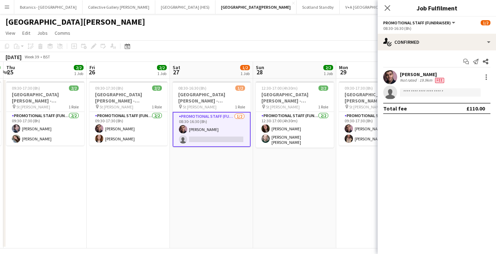
click at [231, 162] on app-calendar-viewport "Mon 22 2/2 1 Job Tue 23 2/2 1 Job Wed 24 2/2 1 Job Thu 25 2/2 1 Job Fri 26 2/2 …" at bounding box center [248, 155] width 496 height 187
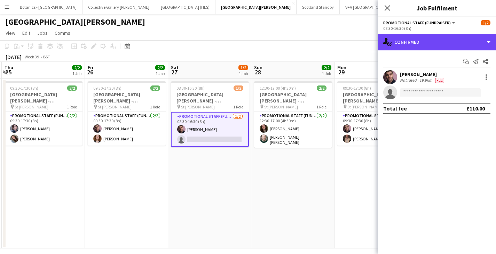
click at [435, 43] on div "single-neutral-actions-check-2 Confirmed" at bounding box center [437, 42] width 118 height 17
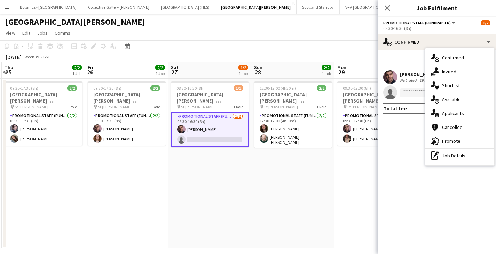
click at [460, 109] on div "single-neutral-actions-information Applicants" at bounding box center [459, 113] width 69 height 14
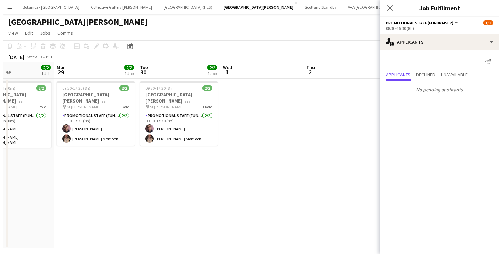
scroll to position [0, 207]
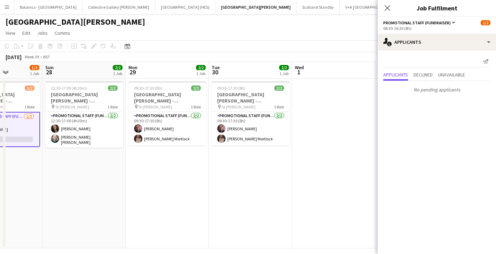
drag, startPoint x: 346, startPoint y: 161, endPoint x: 137, endPoint y: 163, distance: 208.8
click at [137, 163] on app-calendar-viewport "Thu 25 2/2 1 Job Fri 26 2/2 1 Job Sat 27 1/2 1 Job Sun 28 2/2 1 Job Mon 29 2/2 …" at bounding box center [248, 155] width 496 height 187
click at [389, 8] on icon "Close pop-in" at bounding box center [387, 8] width 6 height 6
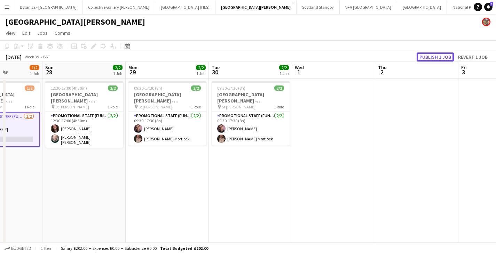
click at [435, 58] on button "Publish 1 job" at bounding box center [434, 57] width 37 height 9
click at [38, 7] on button "Botanics - [GEOGRAPHIC_DATA] Close" at bounding box center [48, 7] width 68 height 14
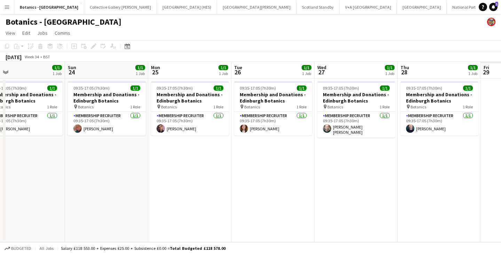
drag, startPoint x: 425, startPoint y: 139, endPoint x: 71, endPoint y: 147, distance: 354.0
click at [71, 147] on app-calendar-viewport "Wed 20 2/2 1 Job Thu 21 1/1 1 Job Fri 22 1/1 1 Job Sat 23 1/1 1 Job Sun 24 1/1 …" at bounding box center [250, 152] width 501 height 181
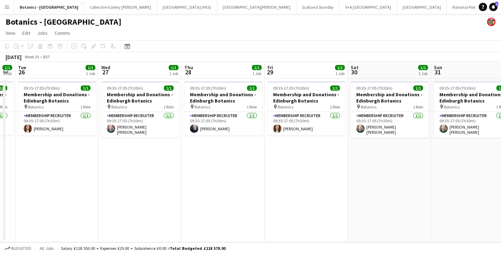
drag, startPoint x: 431, startPoint y: 141, endPoint x: 71, endPoint y: 145, distance: 360.5
click at [70, 145] on app-calendar-viewport "Sat 23 1/1 1 Job Sun 24 1/1 1 Job Mon 25 1/1 1 Job Tue 26 1/1 1 Job Wed 27 1/1 …" at bounding box center [250, 152] width 501 height 181
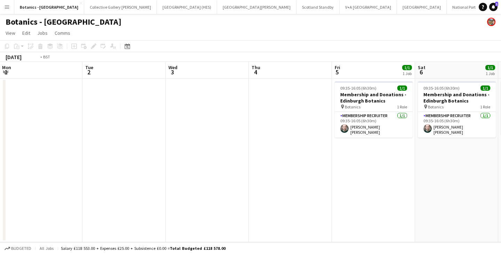
drag, startPoint x: 328, startPoint y: 149, endPoint x: 81, endPoint y: 150, distance: 247.0
click at [60, 152] on app-calendar-viewport "Fri 29 1/1 1 Job Sat 30 1/1 1 Job Sun 31 1/1 1 Job Mon 1 Tue 2 Wed 3 Thu 4 Fri …" at bounding box center [250, 152] width 501 height 181
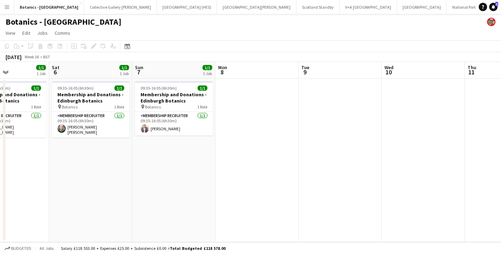
drag, startPoint x: 428, startPoint y: 156, endPoint x: 105, endPoint y: 152, distance: 323.3
click at [81, 156] on app-calendar-viewport "Tue 2 Wed 3 Thu 4 Fri 5 1/1 1 Job Sat 6 1/1 1 Job Sun 7 1/1 1 Job Mon 8 Tue 9 W…" at bounding box center [250, 152] width 501 height 181
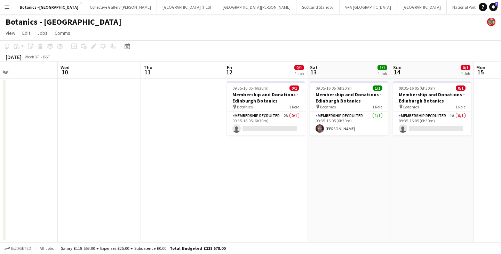
drag, startPoint x: 501, startPoint y: 144, endPoint x: 244, endPoint y: 136, distance: 256.6
click at [247, 152] on app-calendar-viewport "Sat 6 1/1 1 Job Sun 7 1/1 1 Job Mon 8 Tue 9 Wed 10 Thu 11 Fri 12 0/1 1 Job Sat …" at bounding box center [250, 152] width 501 height 181
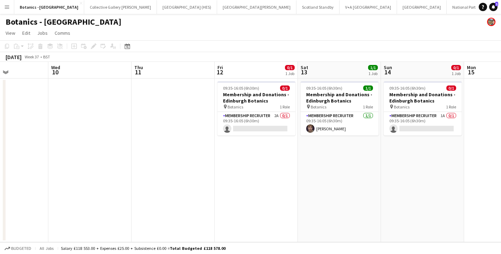
click at [248, 124] on app-card-role "Membership Recruiter 2A 0/1 09:35-16:05 (6h30m) single-neutral-actions" at bounding box center [256, 124] width 78 height 24
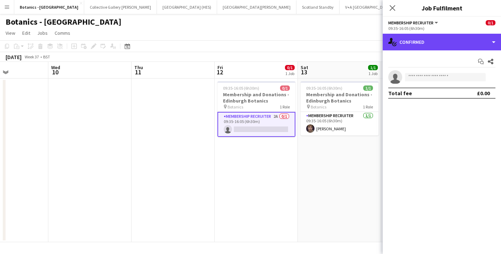
click at [461, 47] on div "single-neutral-actions-check-2 Confirmed" at bounding box center [442, 42] width 118 height 17
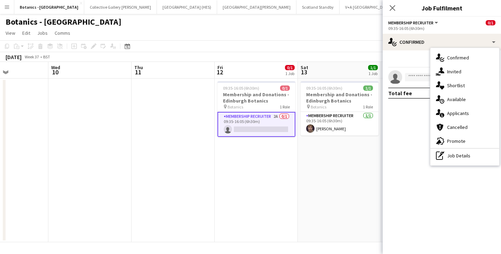
click at [471, 110] on div "single-neutral-actions-information Applicants" at bounding box center [464, 113] width 69 height 14
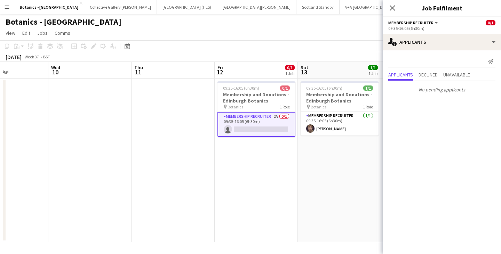
click at [340, 159] on app-date-cell "09:35-16:05 (6h30m) 1/1 Membership and Donations - Edinburgh Botanics pin Botan…" at bounding box center [339, 161] width 83 height 164
